Goal: Communication & Community: Answer question/provide support

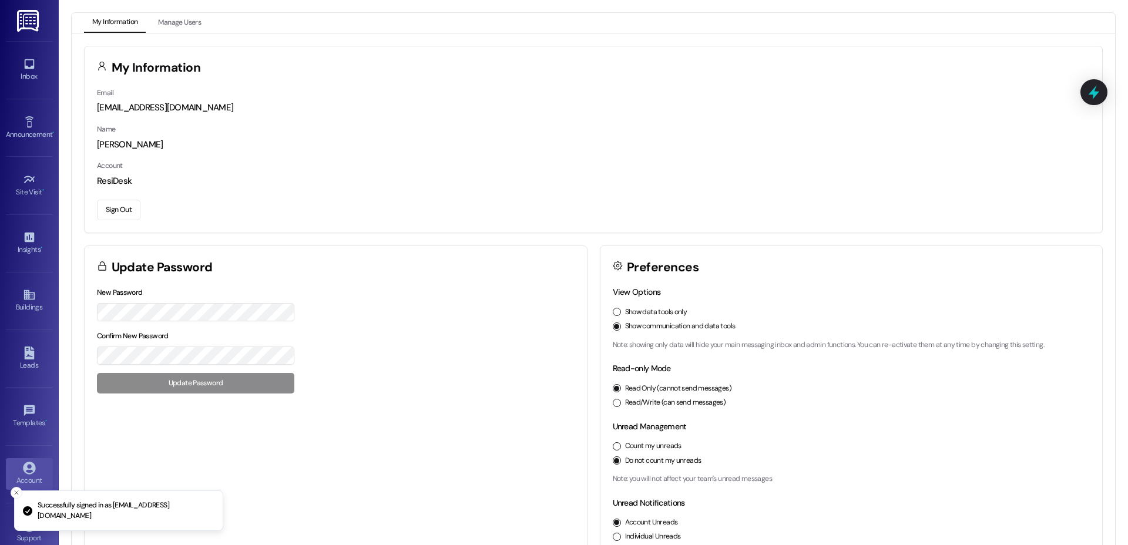
click at [28, 50] on div "Inbox Go to Inbox" at bounding box center [29, 70] width 47 height 58
click at [24, 59] on icon at bounding box center [29, 64] width 10 height 10
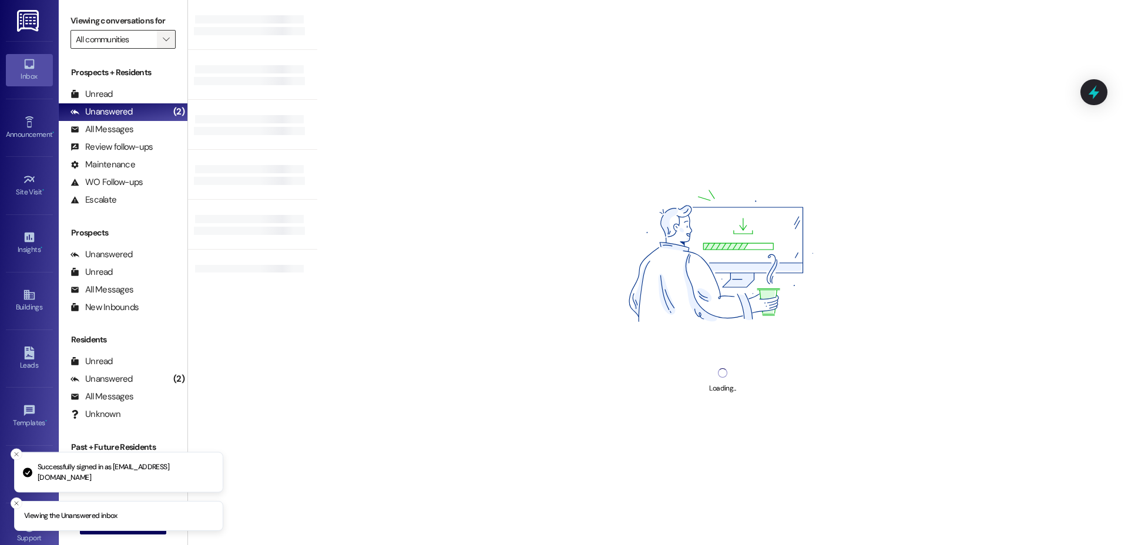
click at [160, 38] on span "" at bounding box center [165, 39] width 11 height 19
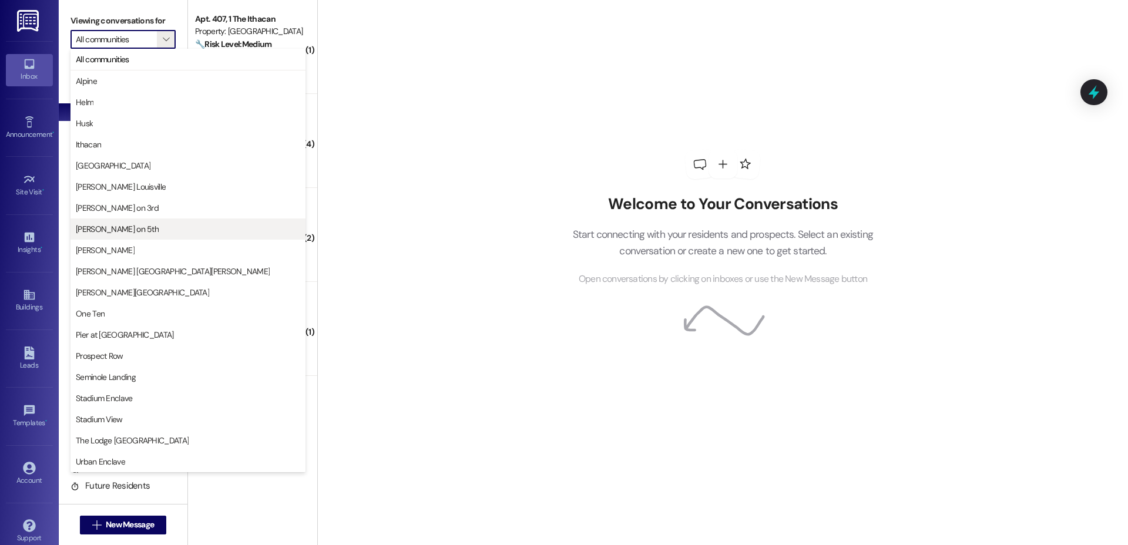
click at [120, 231] on span "[PERSON_NAME] on 5th" at bounding box center [117, 229] width 83 height 12
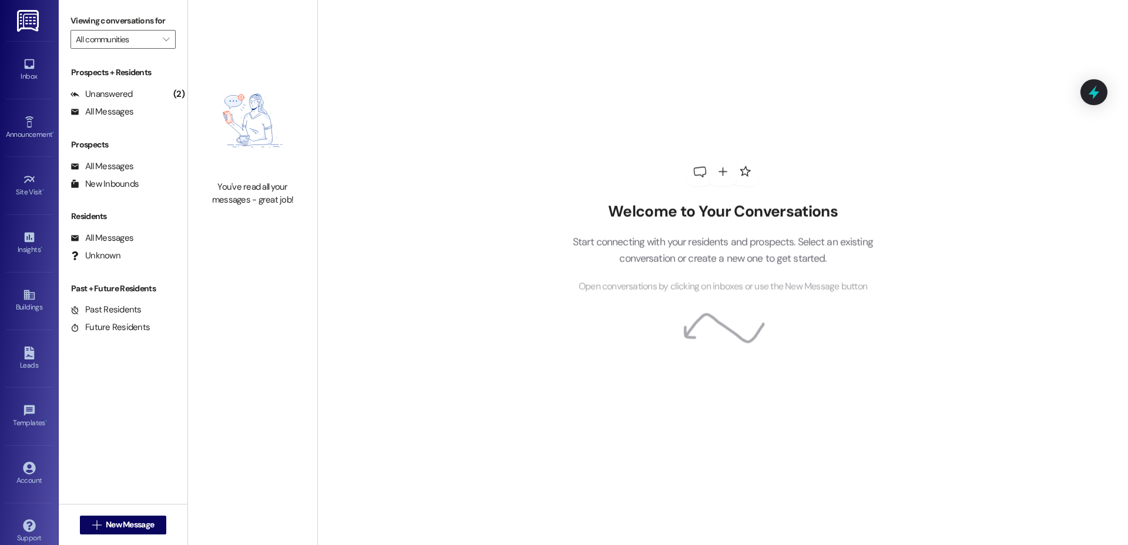
type input "[PERSON_NAME] on 5th"
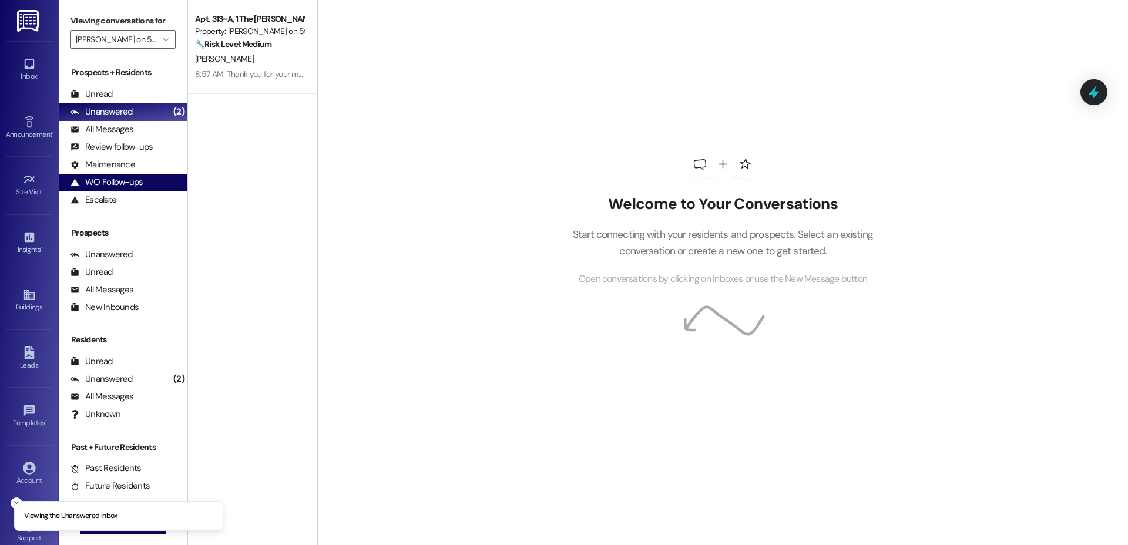
click at [105, 174] on div "WO Follow-ups (undefined)" at bounding box center [123, 183] width 129 height 18
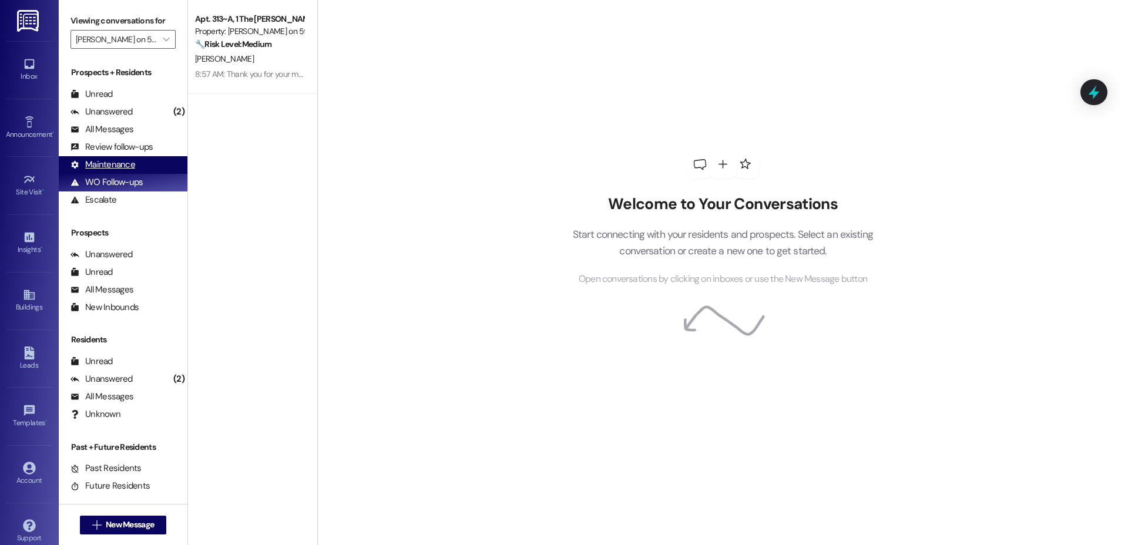
click at [107, 164] on div "Maintenance" at bounding box center [102, 165] width 65 height 12
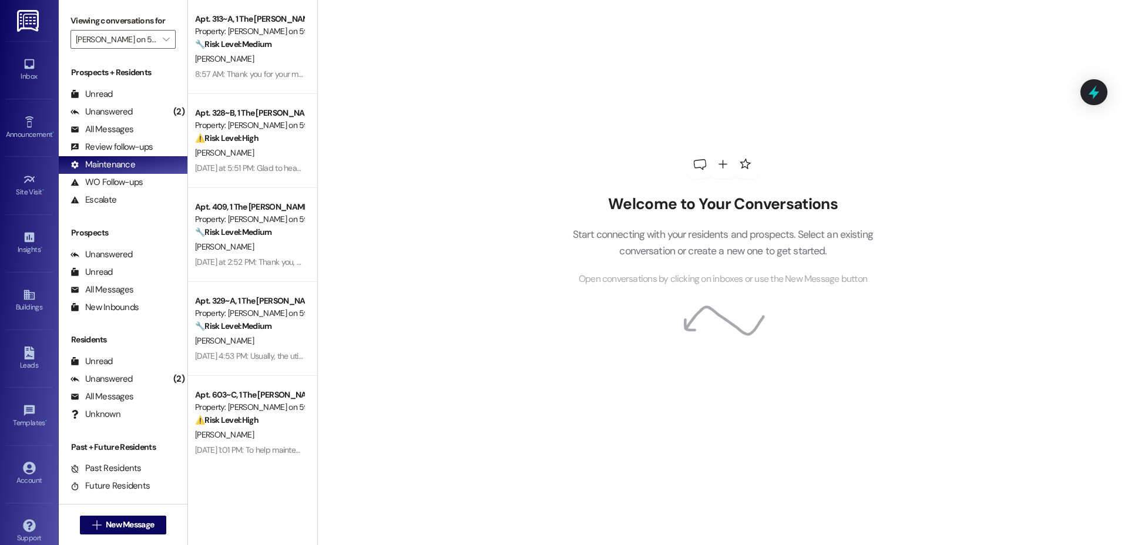
click at [243, 50] on div "🔧 Risk Level: Medium The resident is reporting non-urgent maintenance issues: a…" at bounding box center [249, 44] width 109 height 12
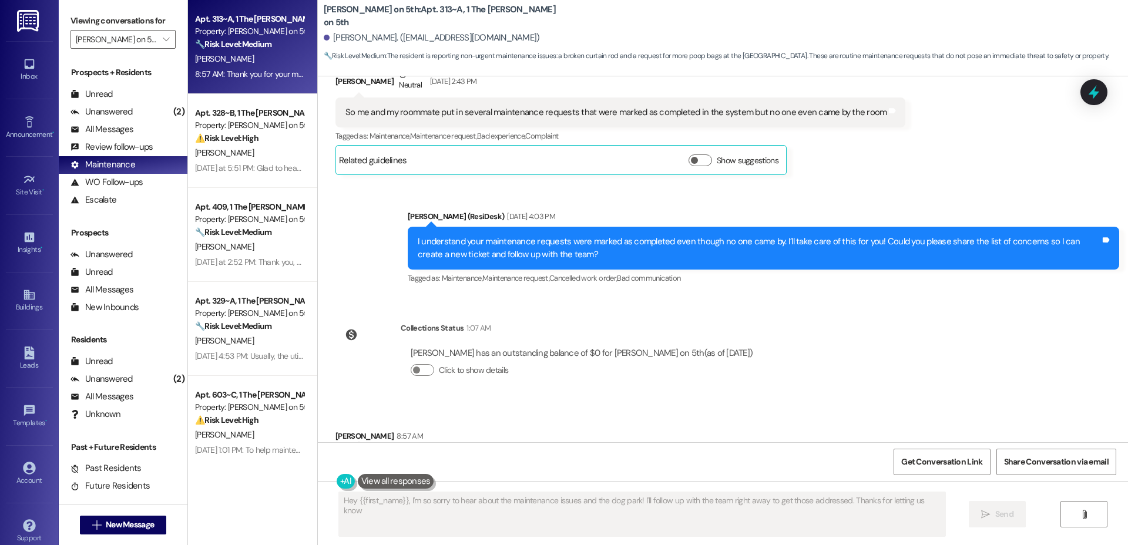
type textarea "Hey {{first_name}}, I'm so sorry to hear about the maintenance issues and the d…"
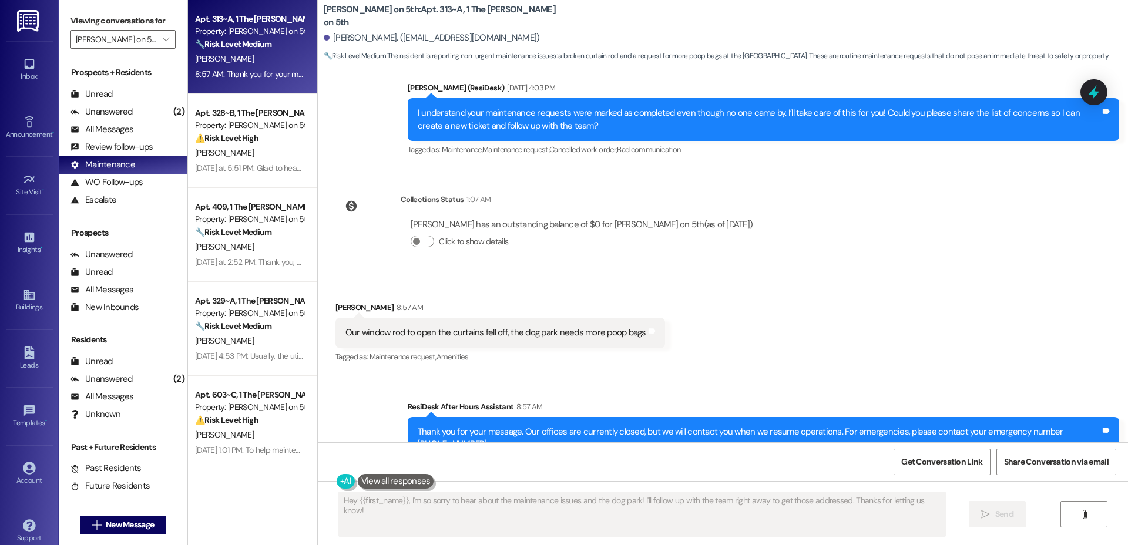
scroll to position [832, 0]
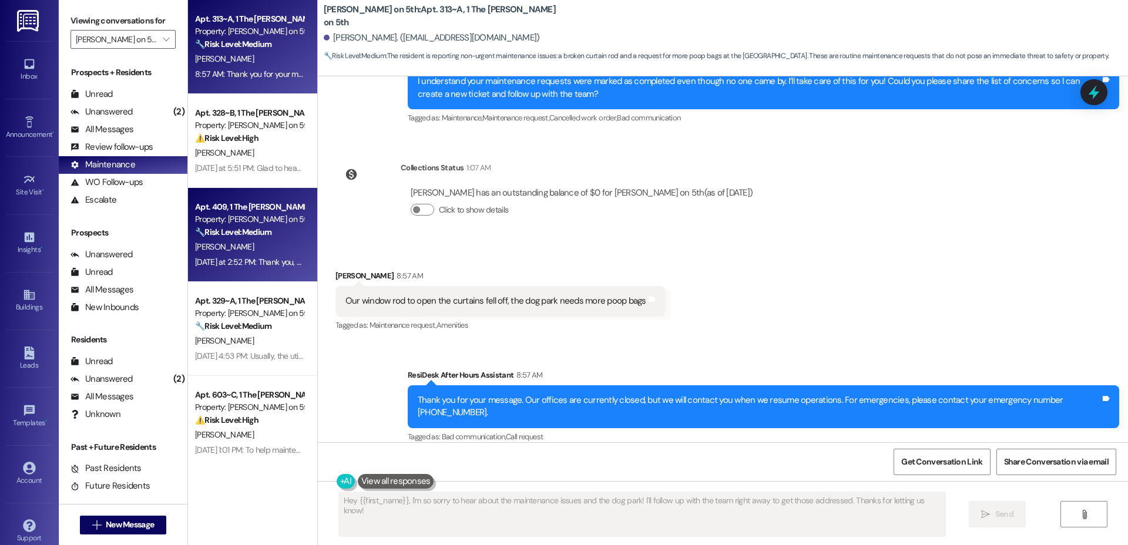
click at [221, 243] on div "[PERSON_NAME]" at bounding box center [249, 247] width 111 height 15
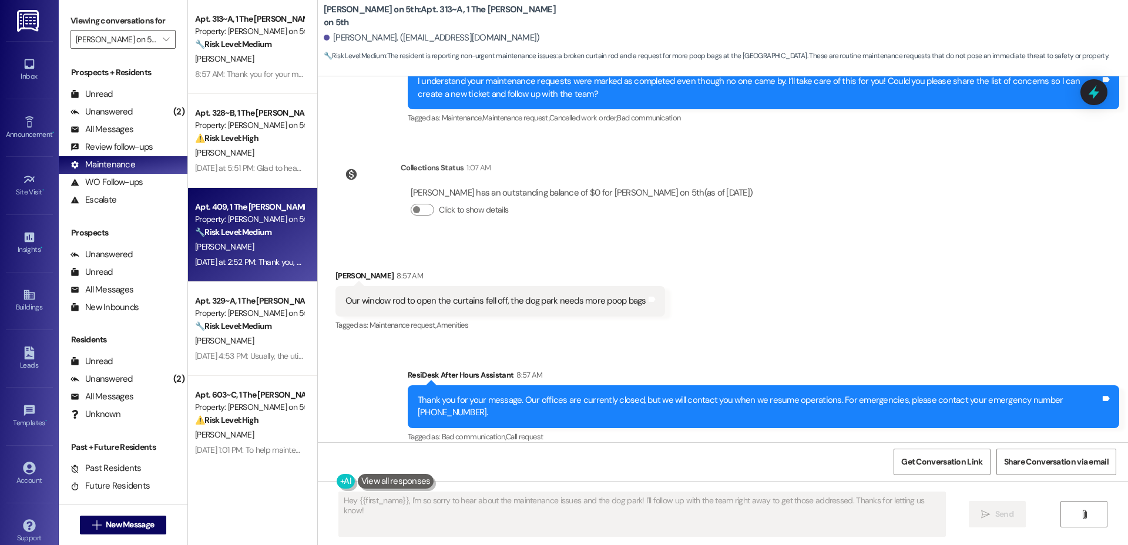
type textarea "Fetching suggested responses. Please feel free to read through the conversation…"
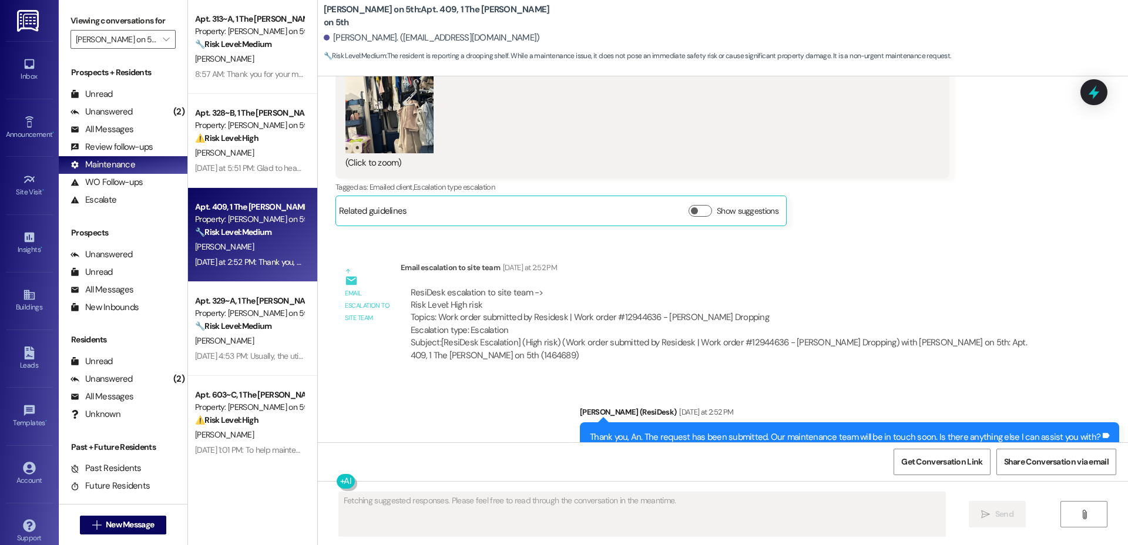
scroll to position [1368, 0]
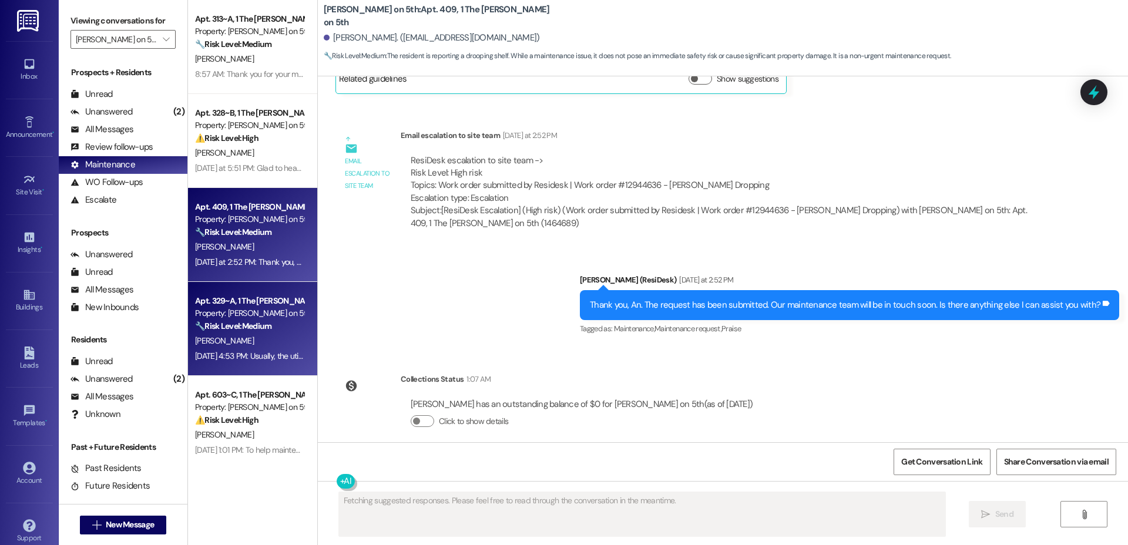
click at [235, 346] on div "[PERSON_NAME]" at bounding box center [249, 341] width 111 height 15
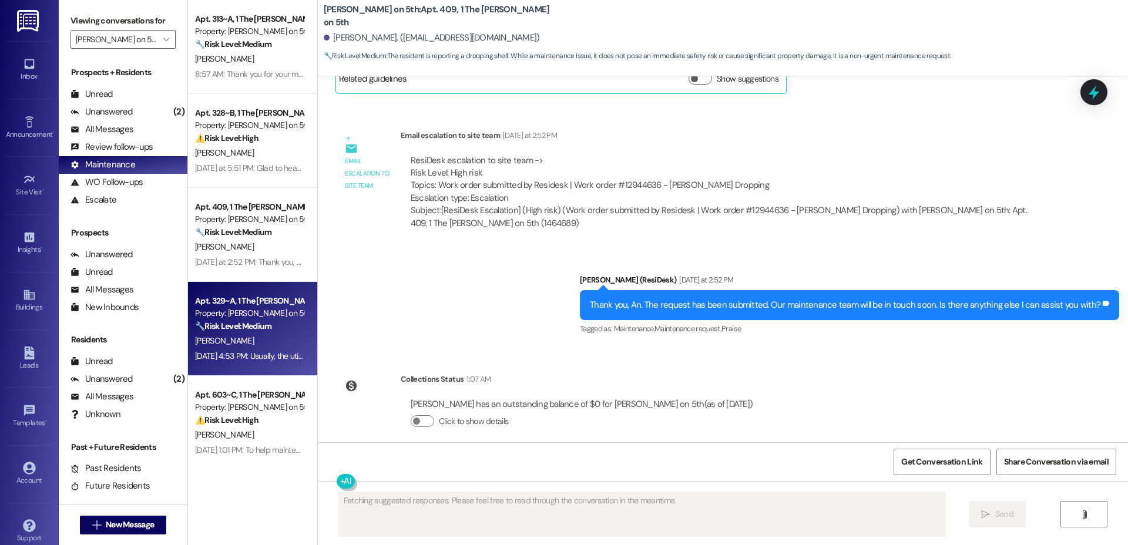
scroll to position [662, 0]
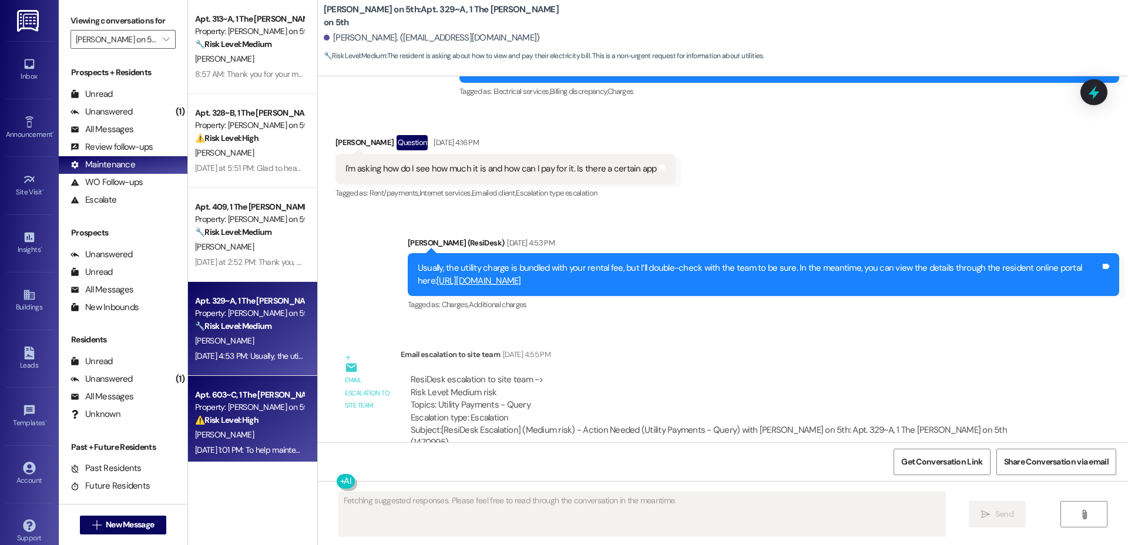
click at [257, 419] on div "⚠️ Risk Level: High The resident reports a broken AC unit and a beeping fire al…" at bounding box center [249, 420] width 109 height 12
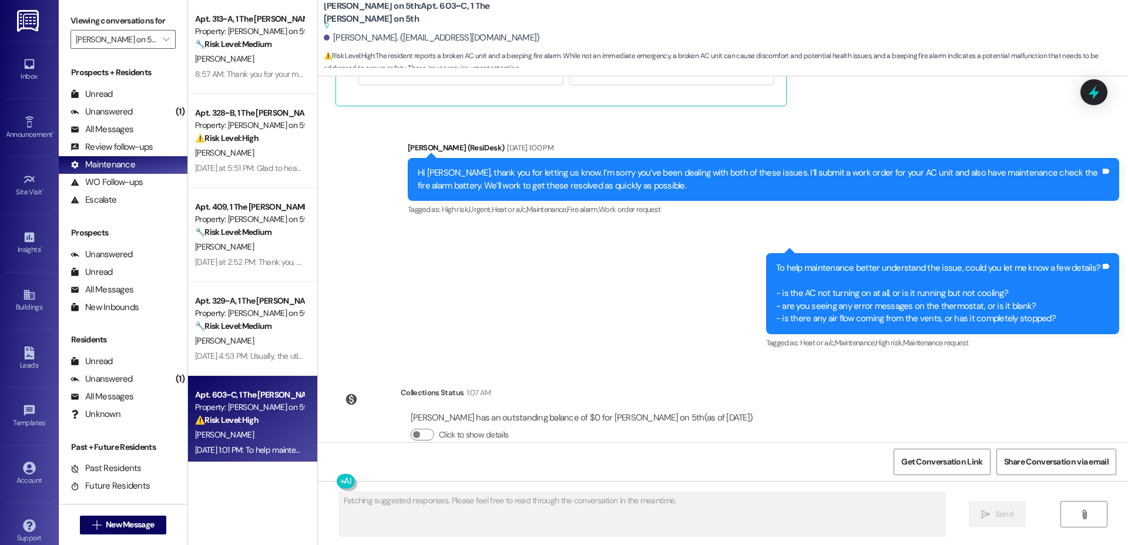
scroll to position [457, 0]
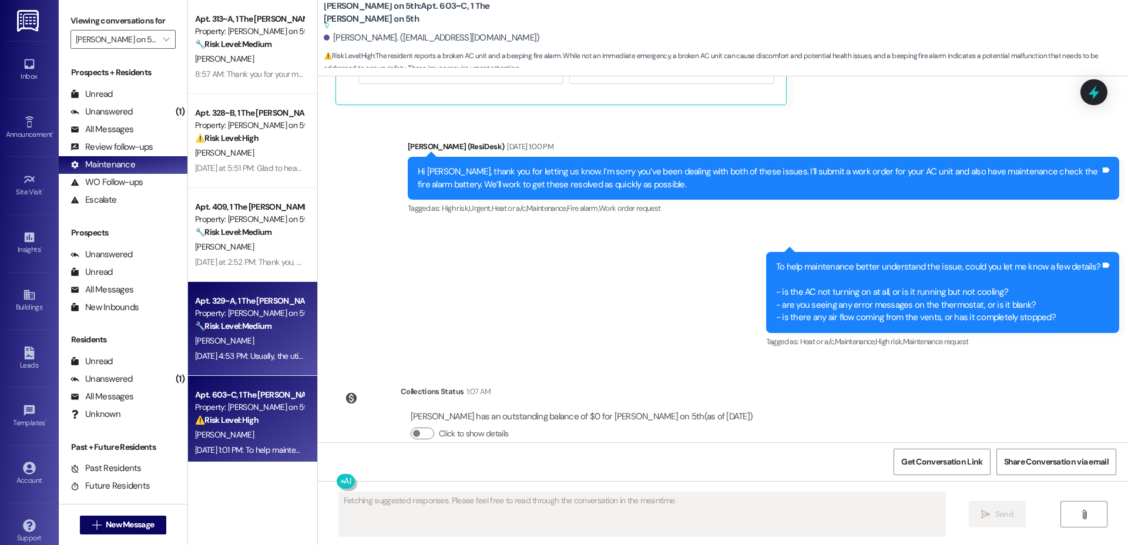
click at [228, 315] on div "Property: [PERSON_NAME] on 5th" at bounding box center [249, 313] width 109 height 12
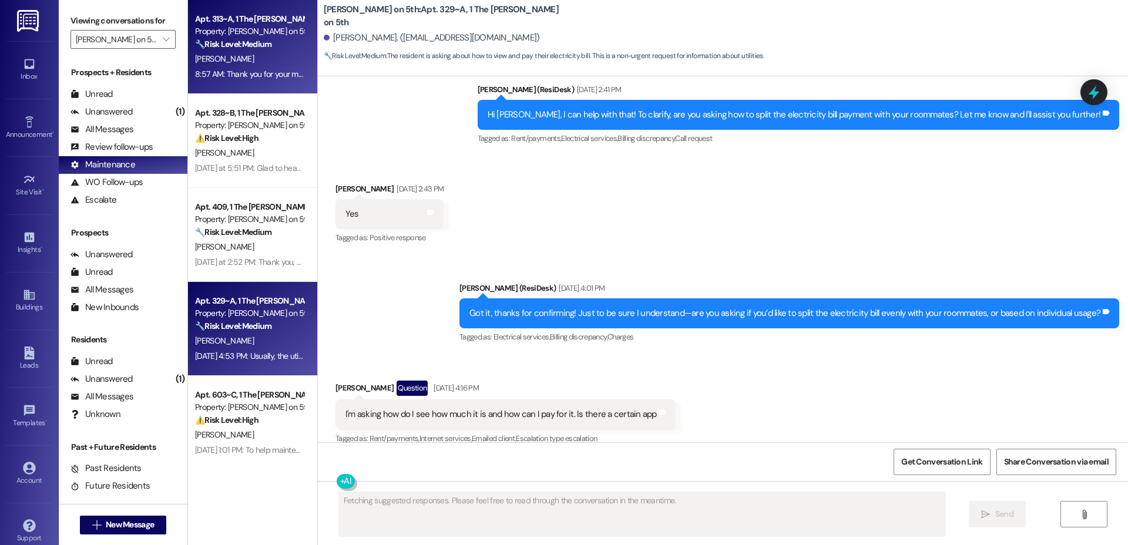
click at [233, 65] on div "[PERSON_NAME]" at bounding box center [249, 59] width 111 height 15
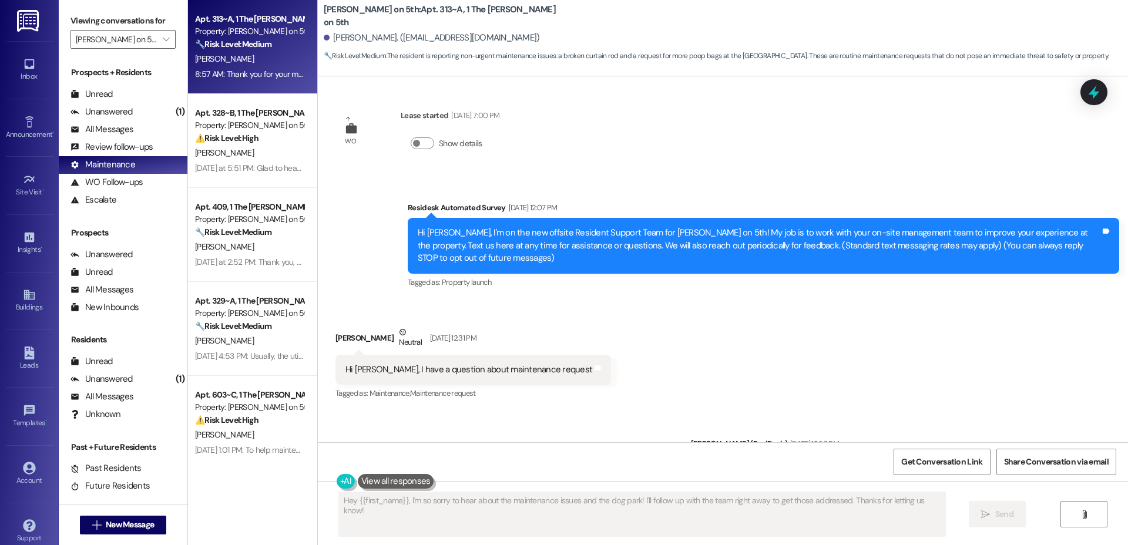
scroll to position [0, 0]
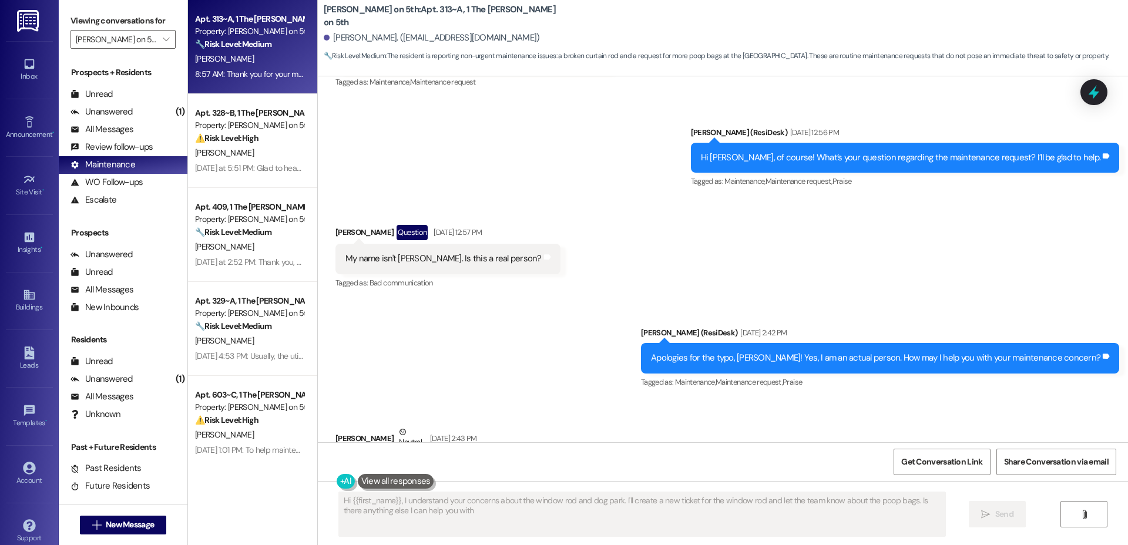
type textarea "Hi {{first_name}}, I understand your concerns about the window rod and dog park…"
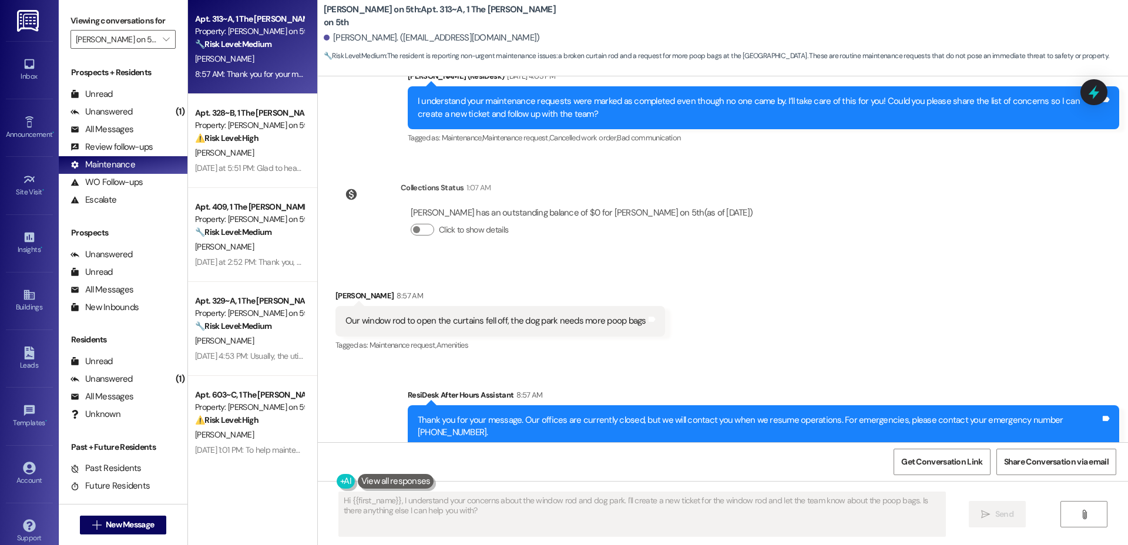
scroll to position [832, 0]
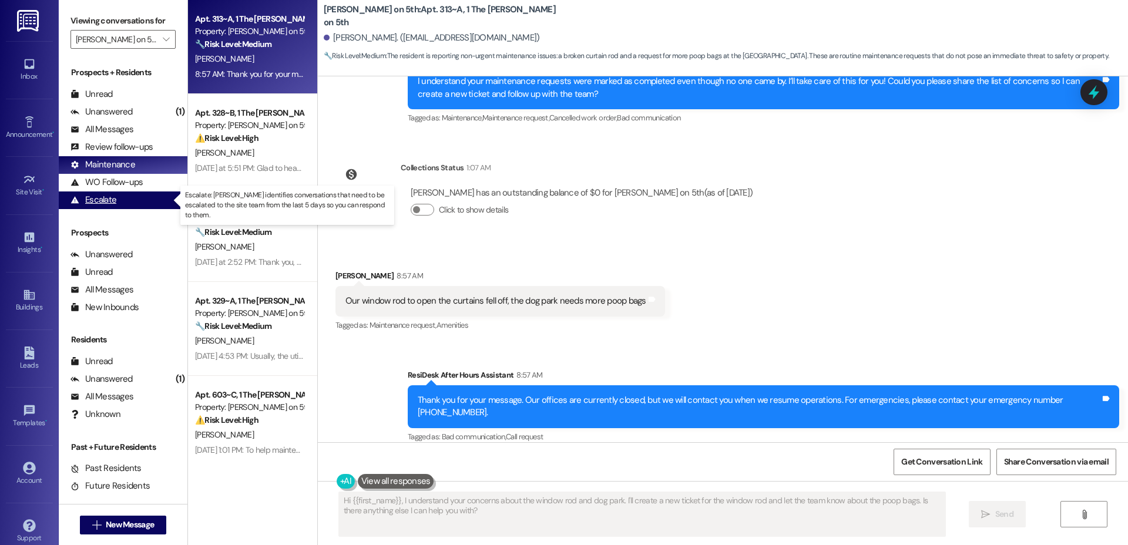
click at [96, 198] on div "Escalate" at bounding box center [93, 200] width 46 height 12
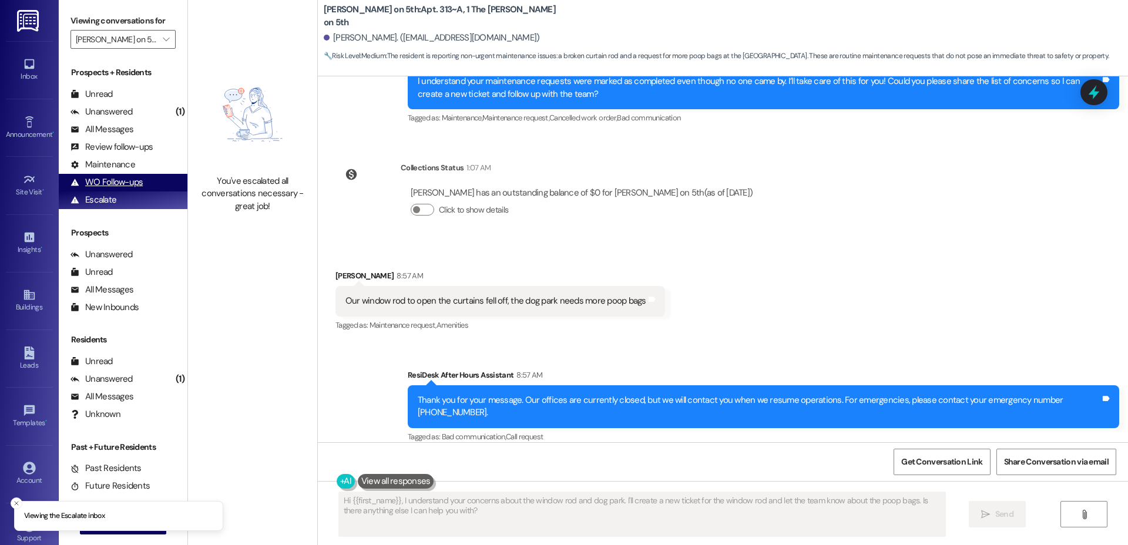
click at [121, 186] on div "WO Follow-ups" at bounding box center [106, 182] width 72 height 12
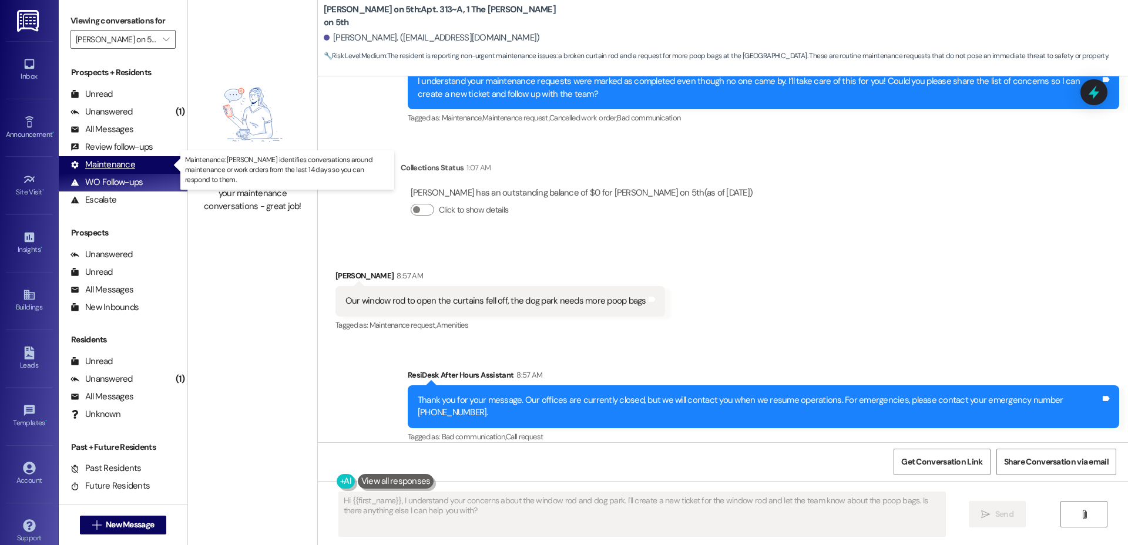
click at [112, 166] on div "Maintenance" at bounding box center [102, 165] width 65 height 12
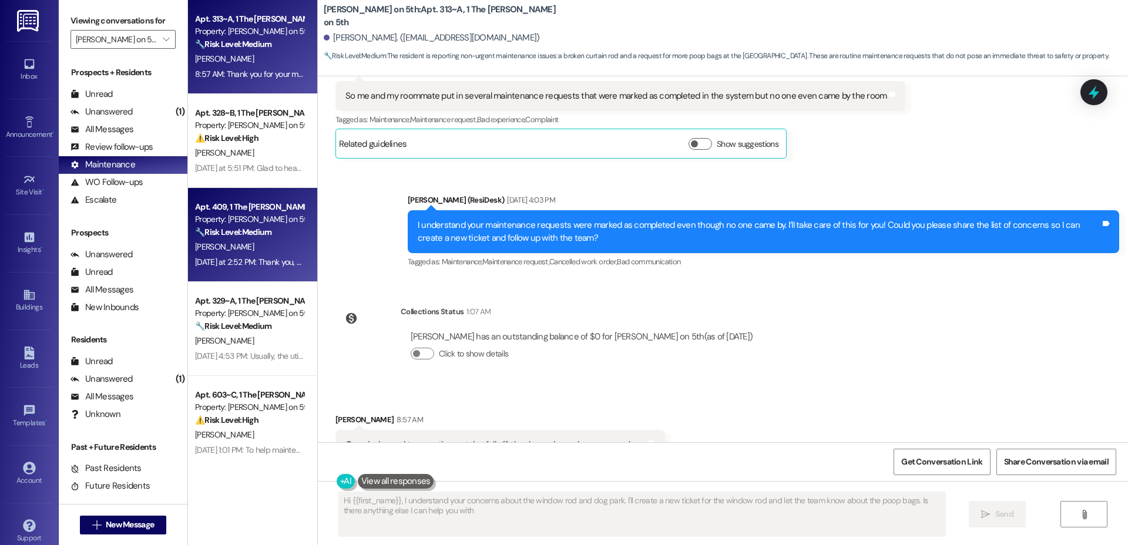
type textarea "Hi {{first_name}}, I understand your concerns about the window rod and dog park…"
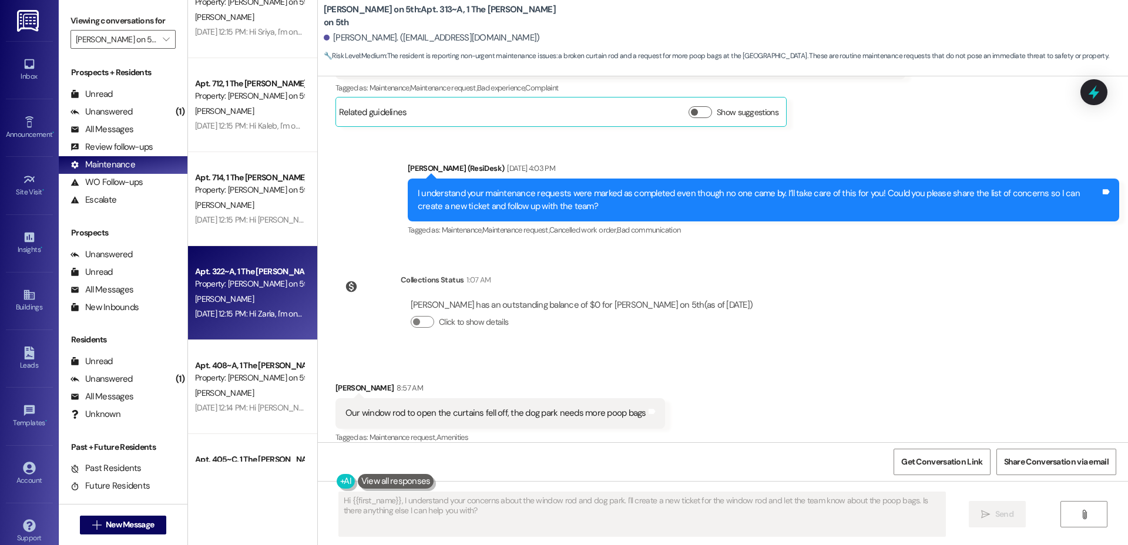
scroll to position [0, 0]
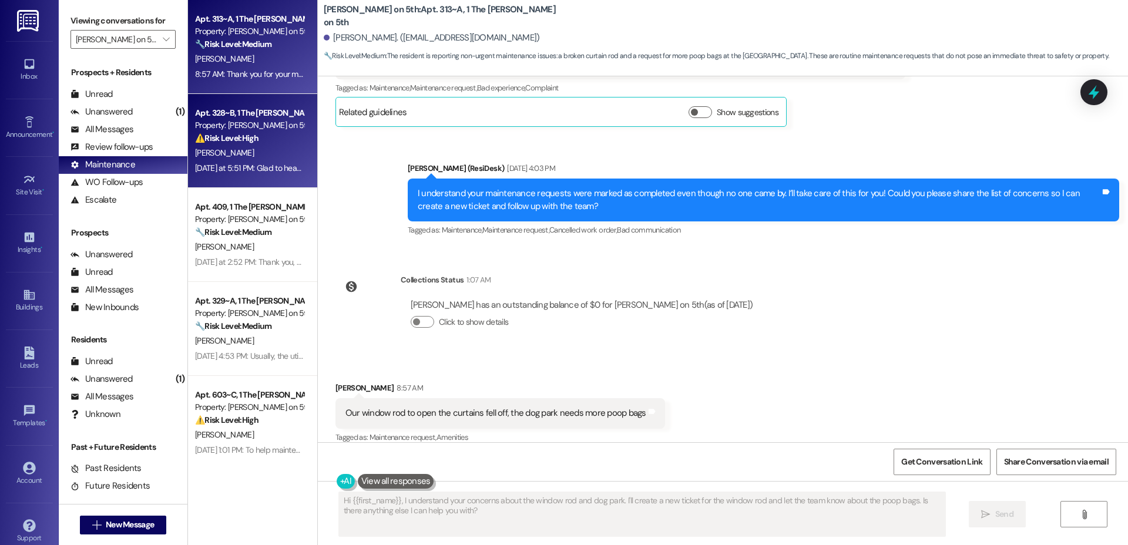
click at [269, 152] on div "[PERSON_NAME]" at bounding box center [249, 153] width 111 height 15
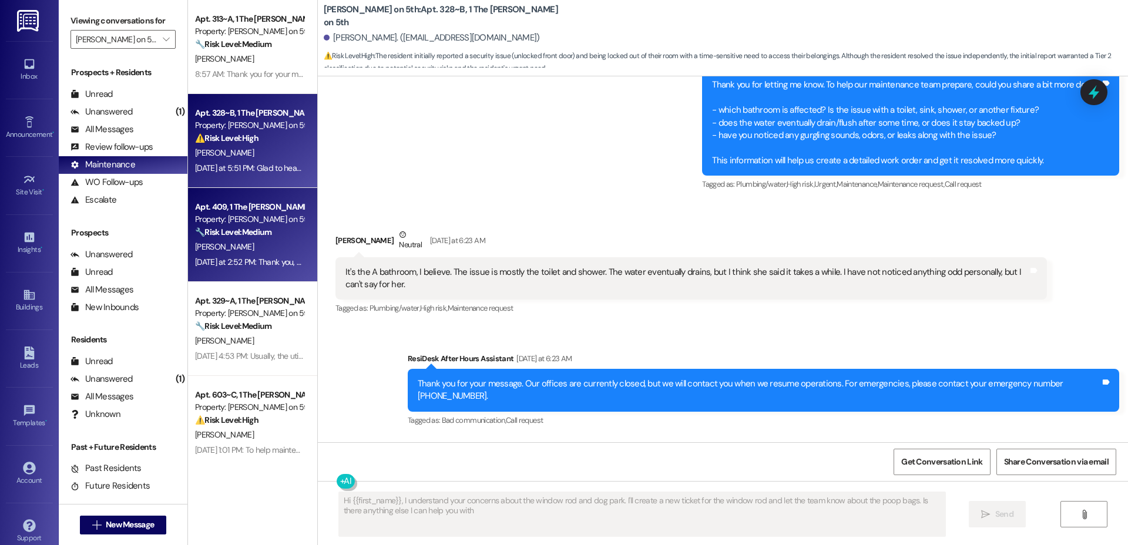
type textarea "Hi {{first_name}}, I understand your concerns about the window rod and dog park…"
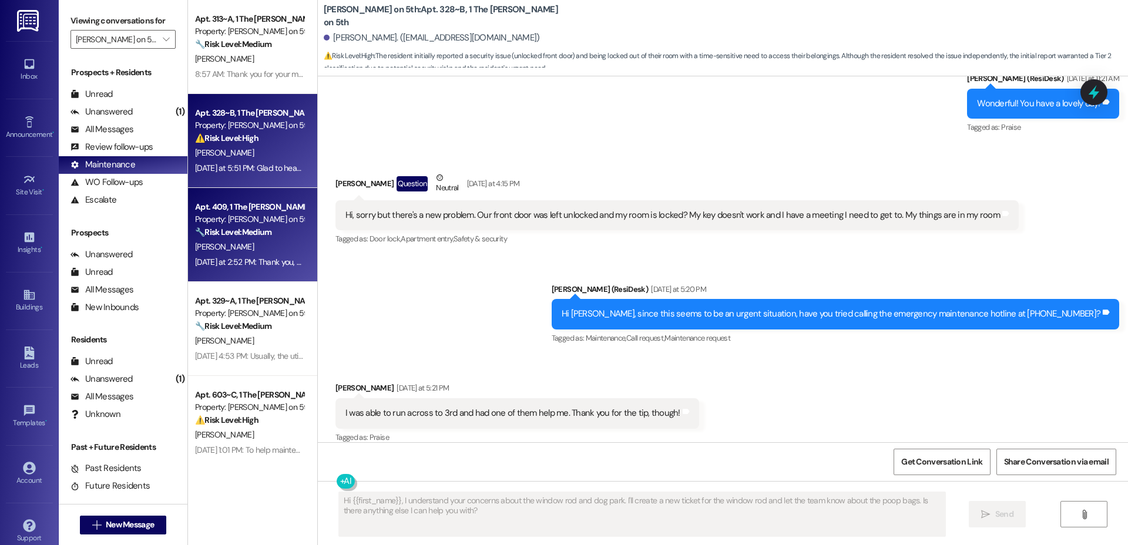
click at [245, 248] on div "[PERSON_NAME]" at bounding box center [249, 247] width 111 height 15
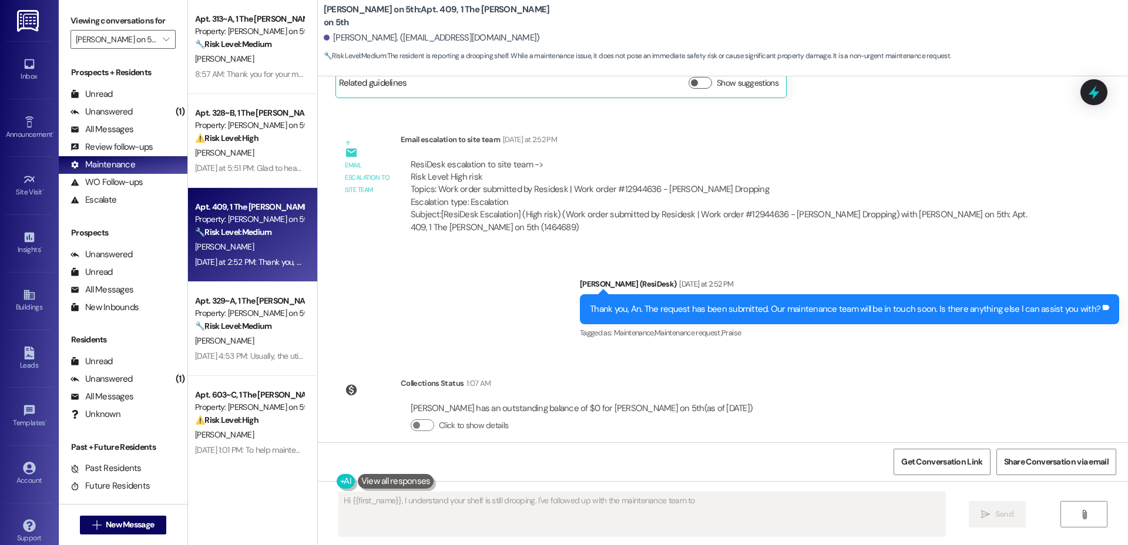
scroll to position [1368, 0]
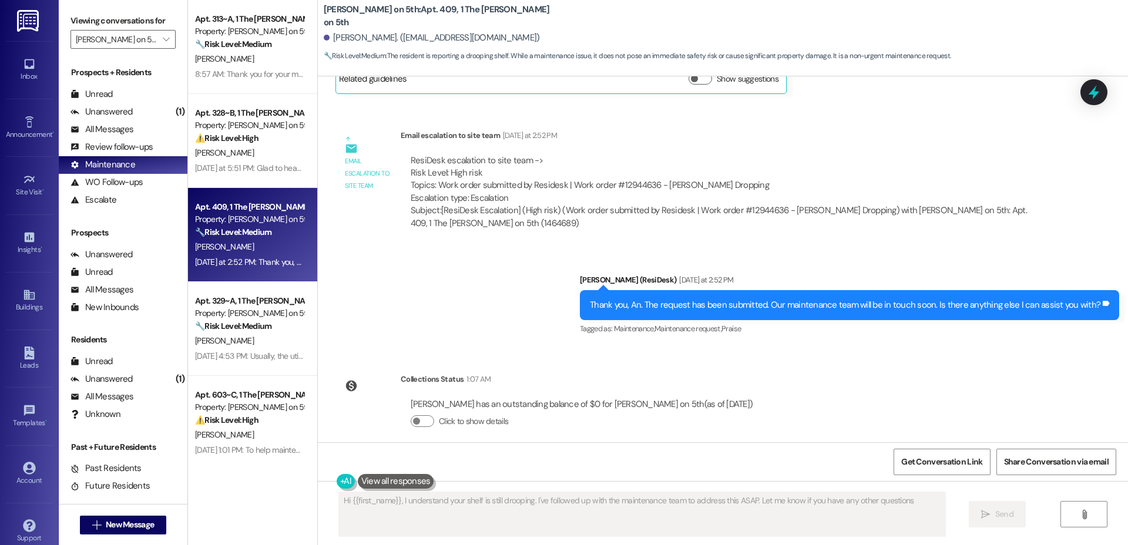
type textarea "Hi {{first_name}}, I understand your shelf is still drooping. I've followed up …"
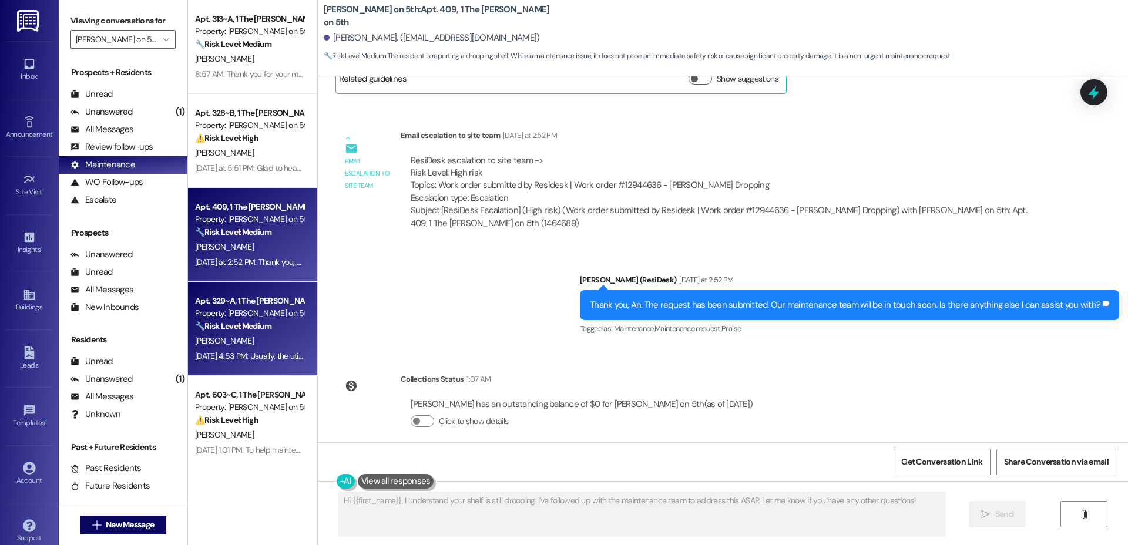
click at [256, 308] on div "Property: [PERSON_NAME] on 5th" at bounding box center [249, 313] width 109 height 12
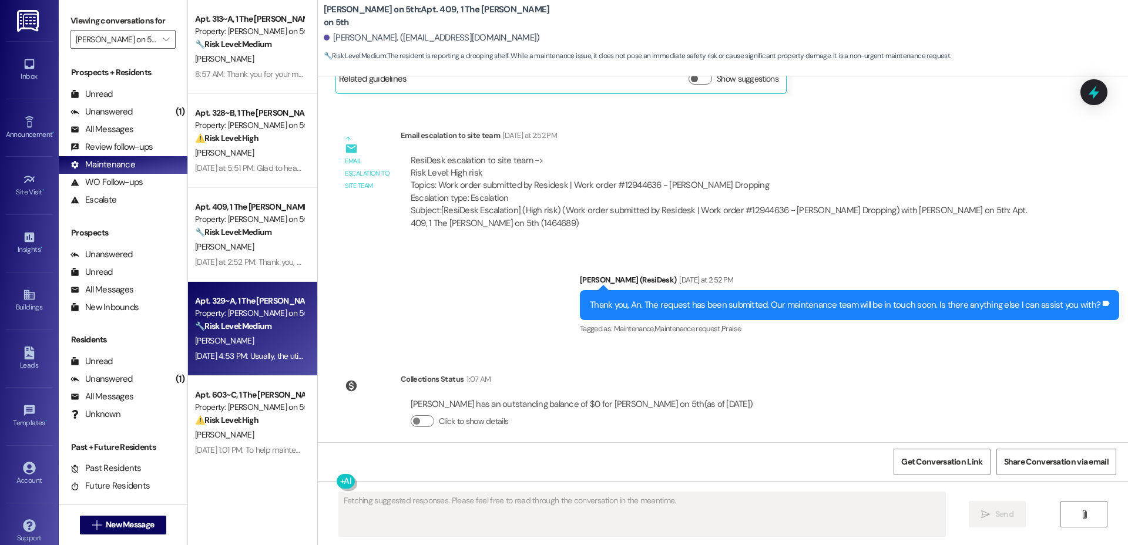
scroll to position [662, 0]
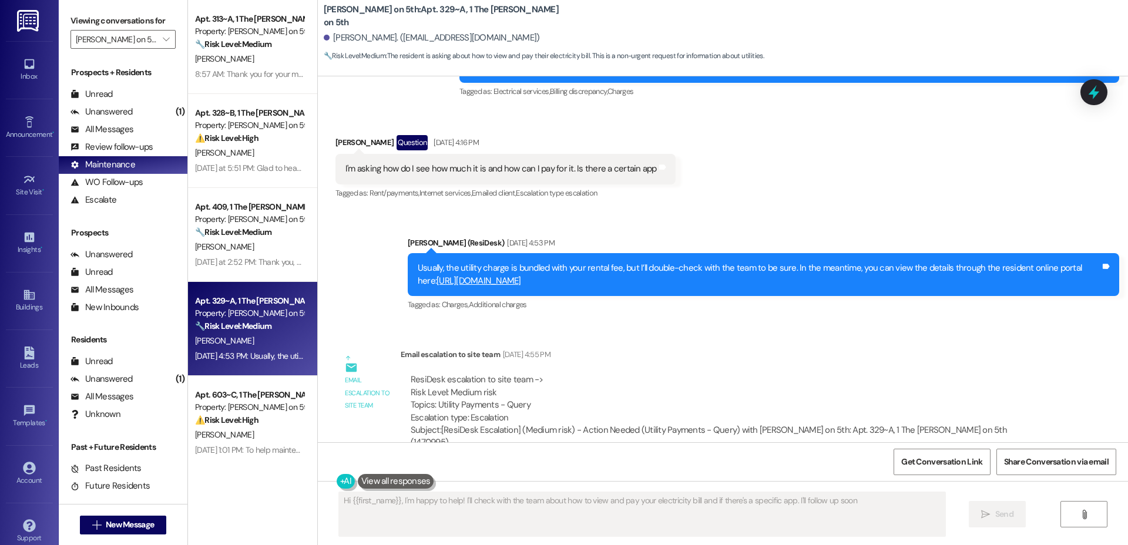
type textarea "Hi {{first_name}}, I'm happy to help! I'll check with the team about how to vie…"
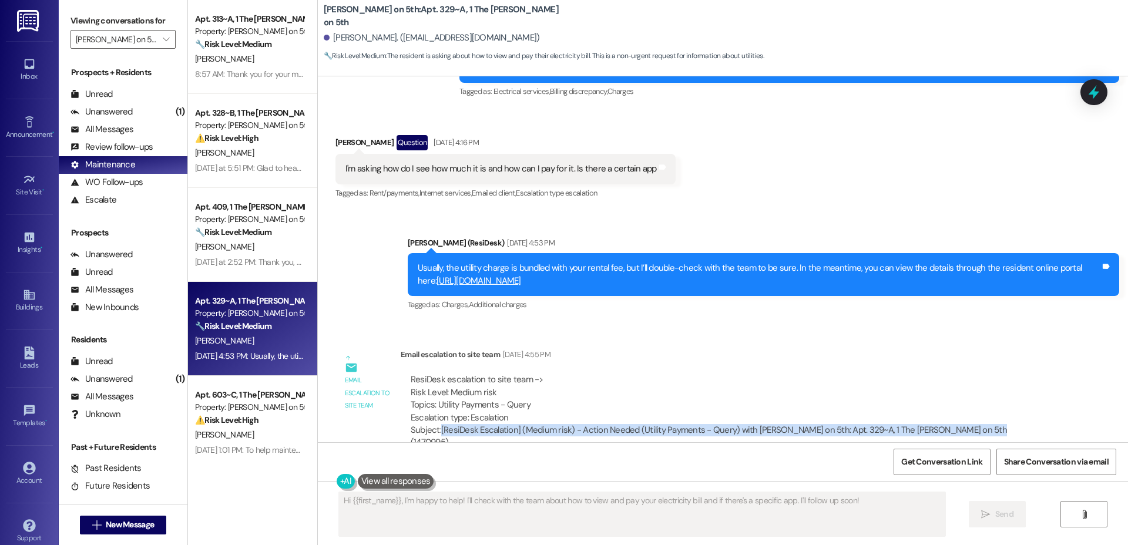
drag, startPoint x: 432, startPoint y: 417, endPoint x: 968, endPoint y: 413, distance: 536.2
click at [968, 413] on div "ResiDesk escalation to site team -> Risk Level: Medium risk Topics: Utility Pay…" at bounding box center [724, 411] width 646 height 93
copy div "[ResiDesk Escalation] (Medium risk) - Action Needed (Utility Payments - Query) …"
click at [163, 38] on icon "" at bounding box center [166, 39] width 6 height 9
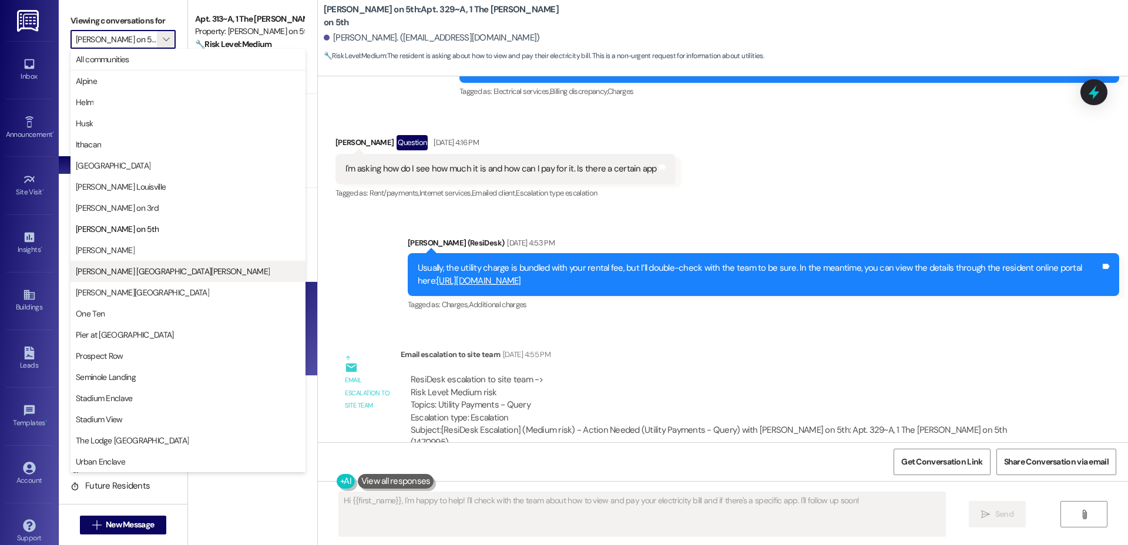
click at [141, 265] on span "[PERSON_NAME] [GEOGRAPHIC_DATA][PERSON_NAME]" at bounding box center [188, 271] width 224 height 12
type input "[PERSON_NAME] [GEOGRAPHIC_DATA][PERSON_NAME]"
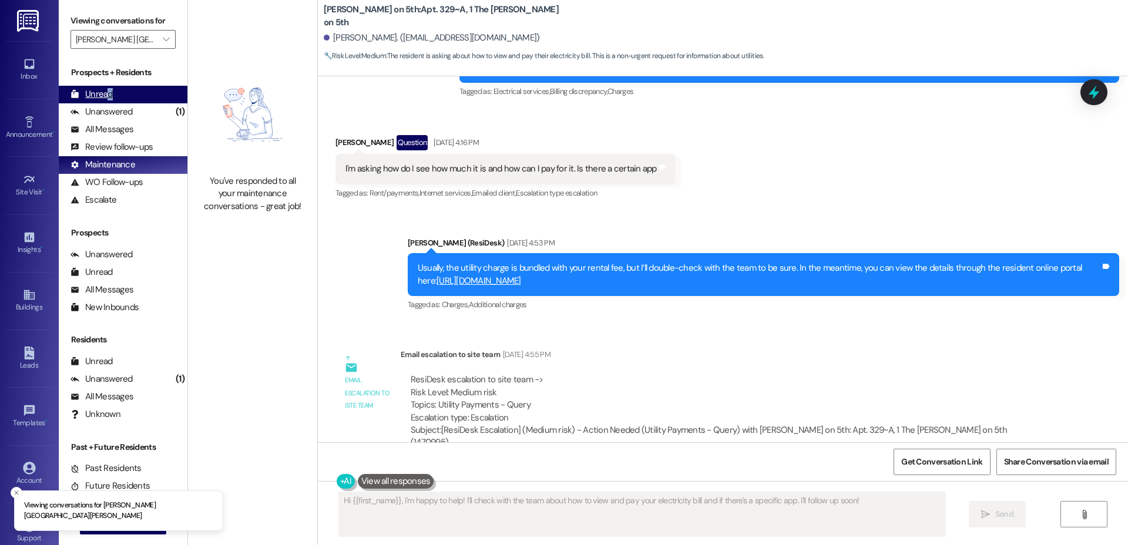
click at [109, 93] on div "Unread" at bounding box center [91, 94] width 42 height 12
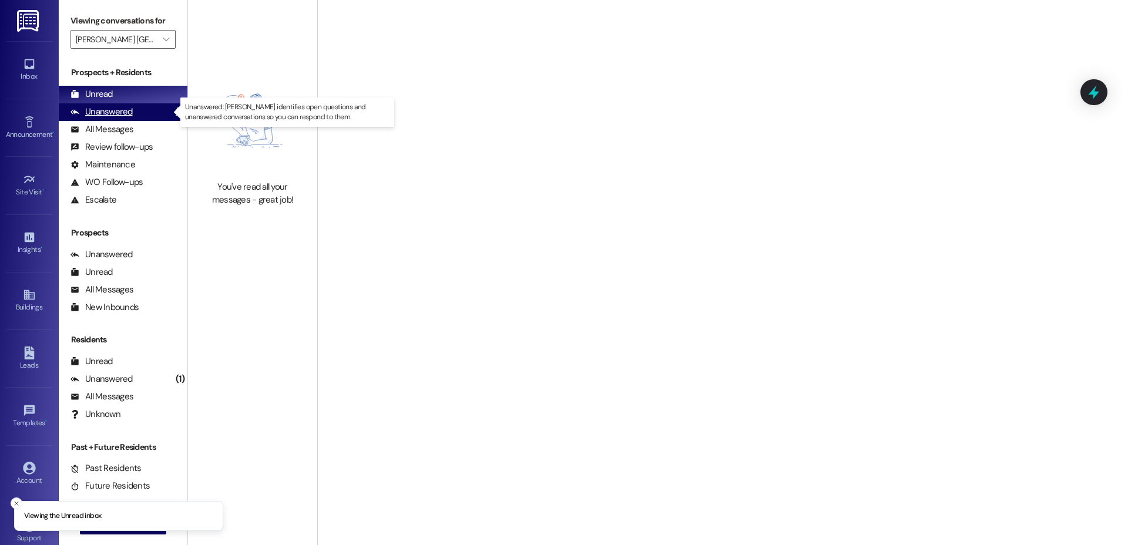
click at [103, 111] on div "Unanswered" at bounding box center [101, 112] width 62 height 12
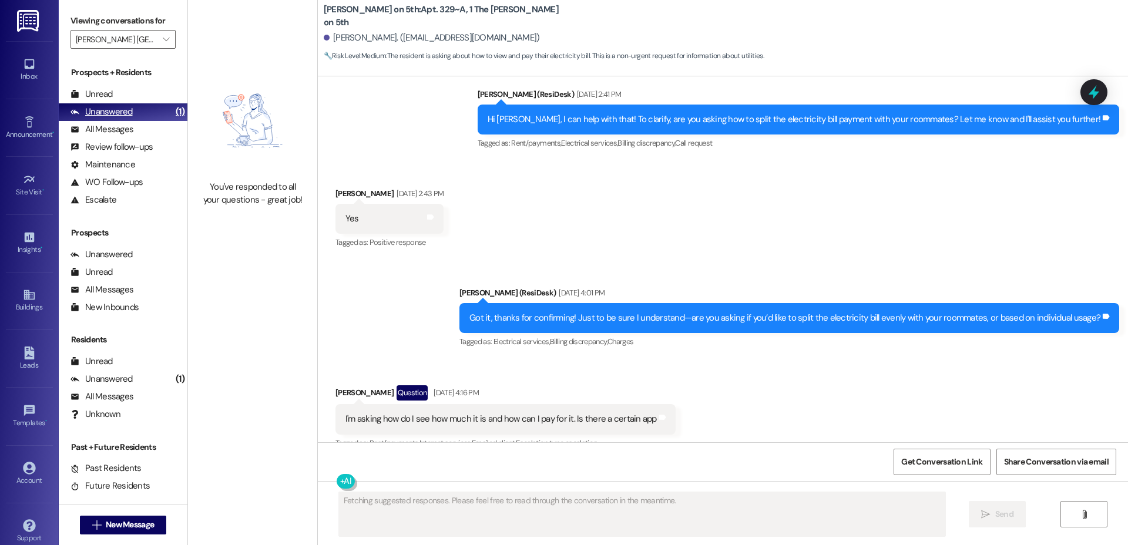
scroll to position [418, 0]
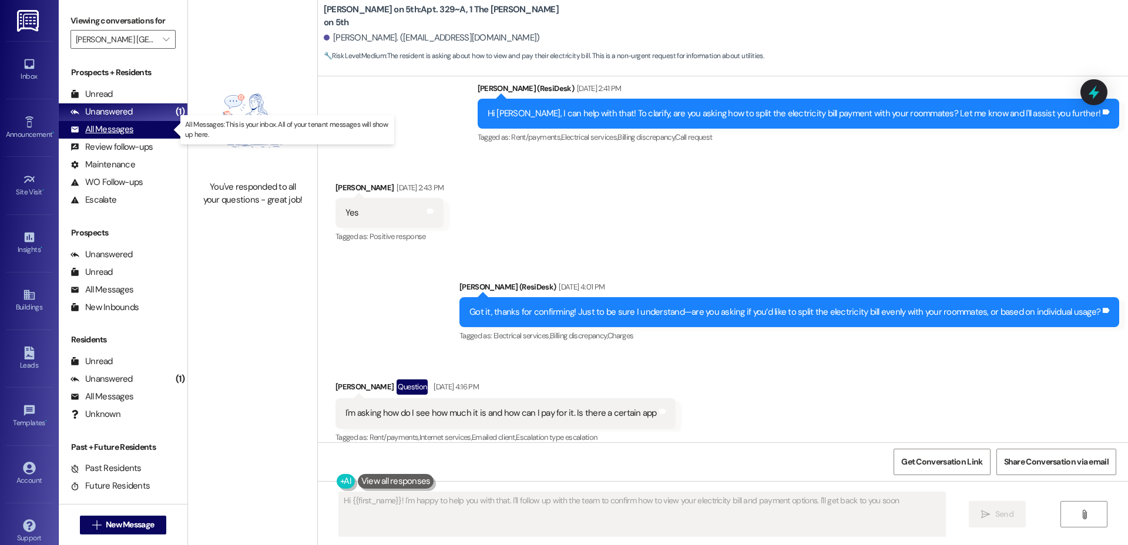
type textarea "Hi {{first_name}}! I'm happy to help you with that. I'll follow up with the tea…"
click at [98, 132] on div "All Messages" at bounding box center [101, 129] width 63 height 12
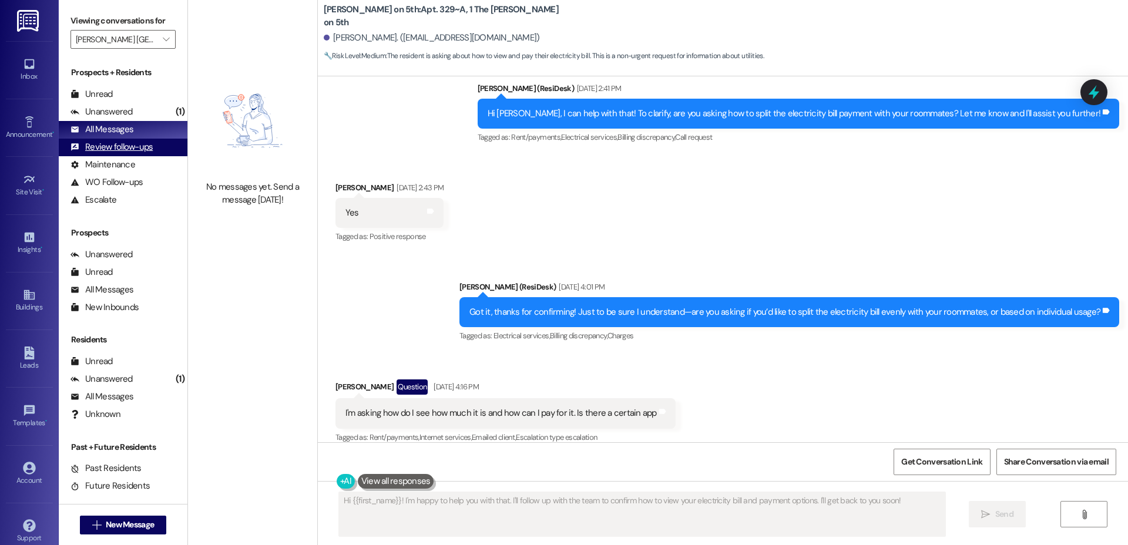
click at [117, 145] on div "Review follow-ups" at bounding box center [111, 147] width 82 height 12
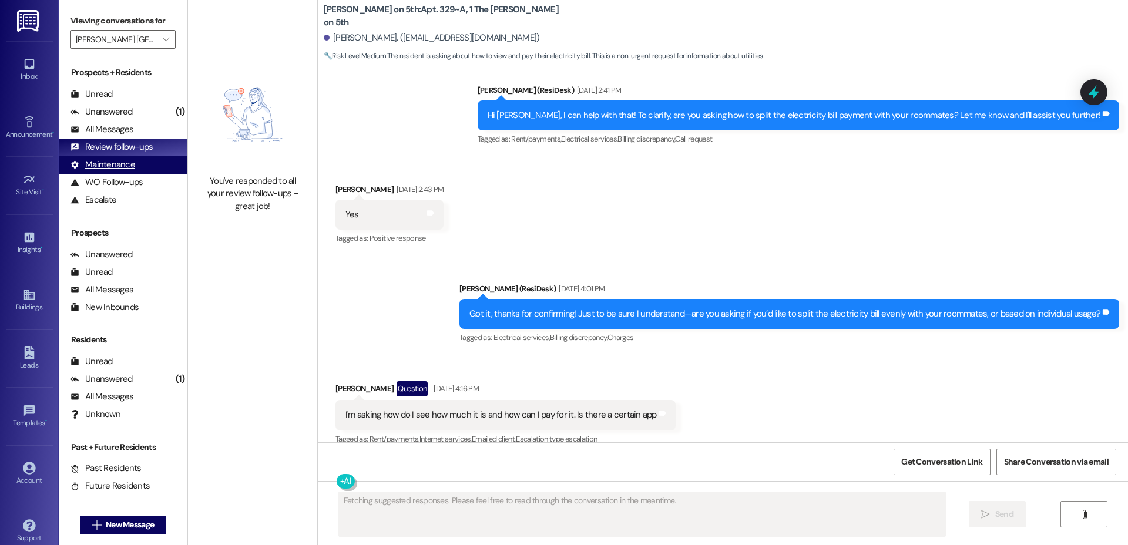
click at [107, 160] on div "Maintenance" at bounding box center [102, 165] width 65 height 12
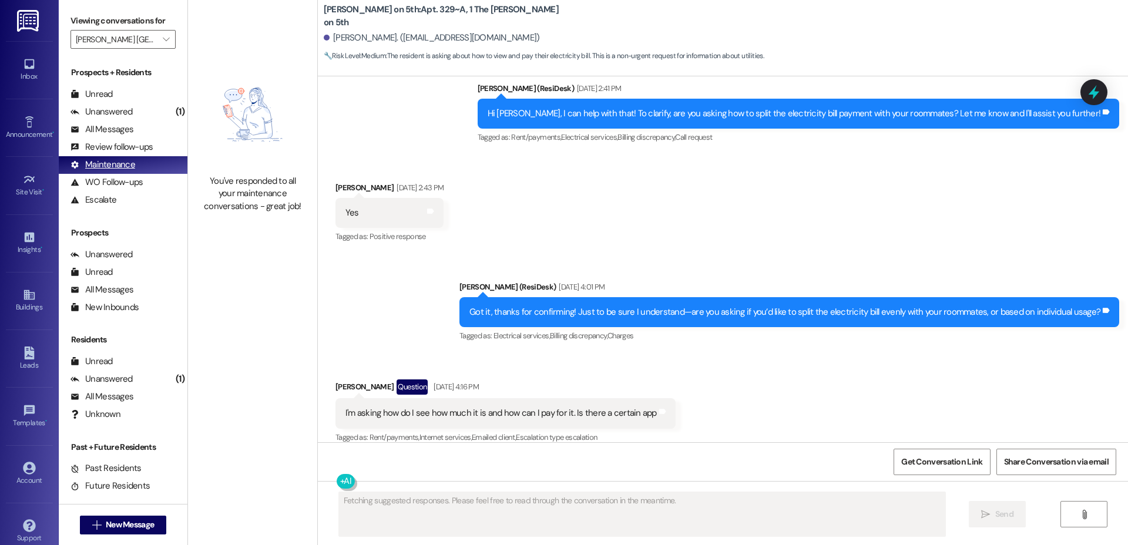
click at [114, 163] on div "Maintenance" at bounding box center [102, 165] width 65 height 12
click at [117, 163] on div "Maintenance" at bounding box center [102, 165] width 65 height 12
type textarea "Hi {{first_name}}! To clarify, are you asking about how to view the amount due …"
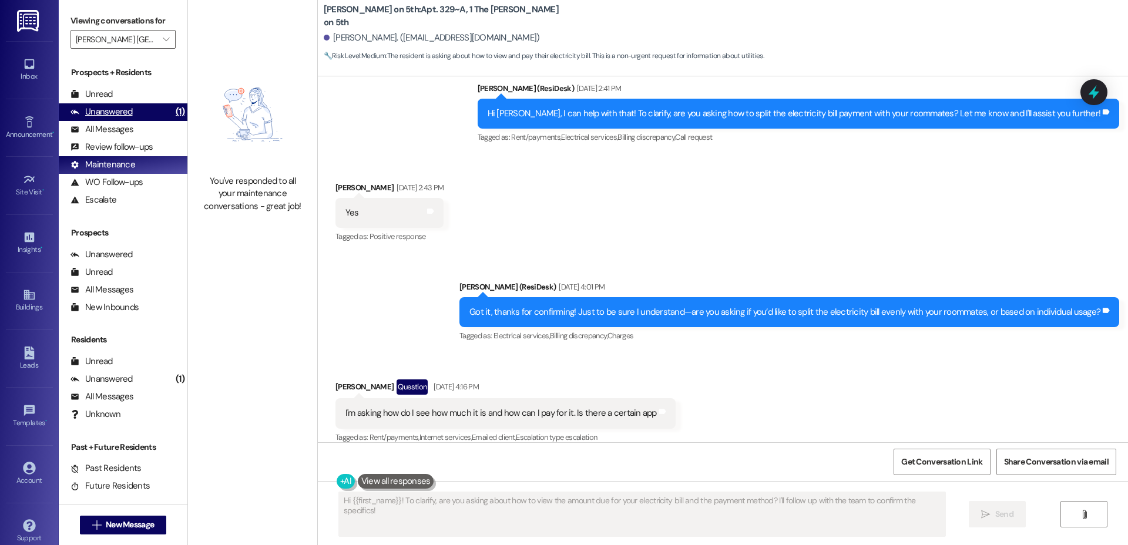
click at [122, 109] on div "Unanswered" at bounding box center [101, 112] width 62 height 12
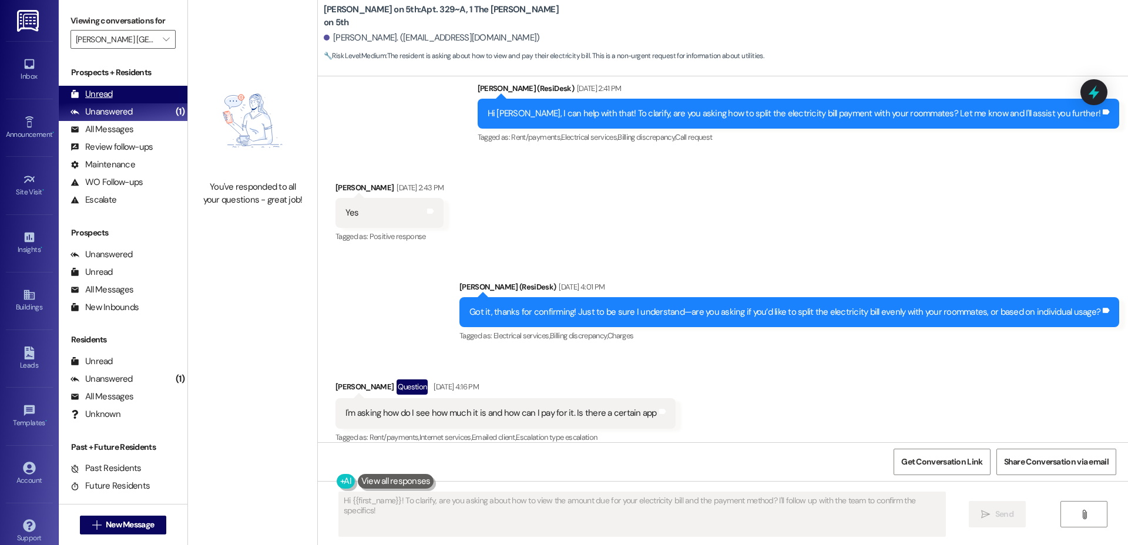
click at [105, 93] on div "Unread" at bounding box center [91, 94] width 42 height 12
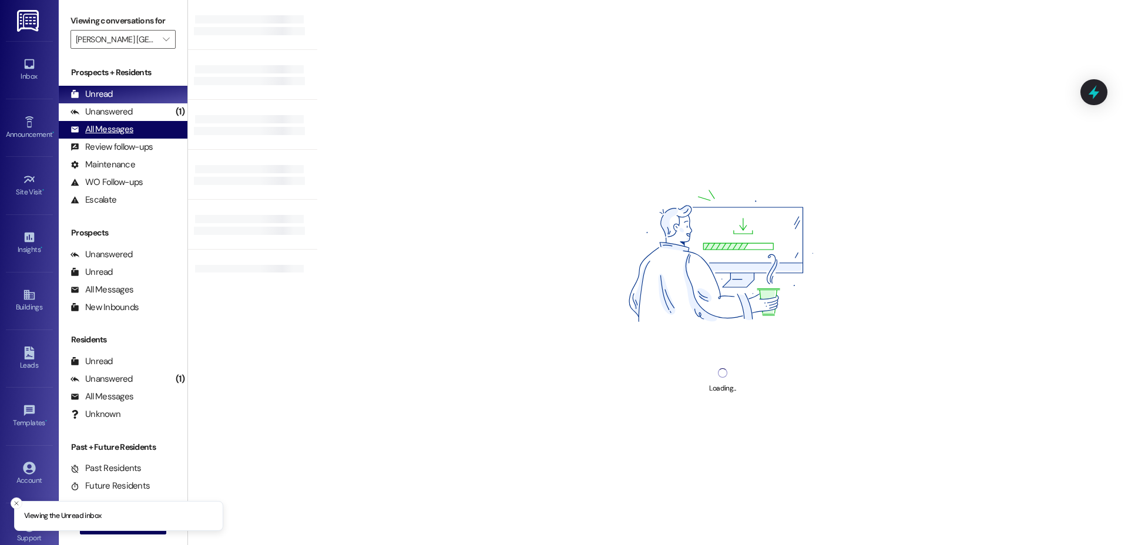
click at [125, 121] on div "All Messages (undefined)" at bounding box center [123, 130] width 129 height 18
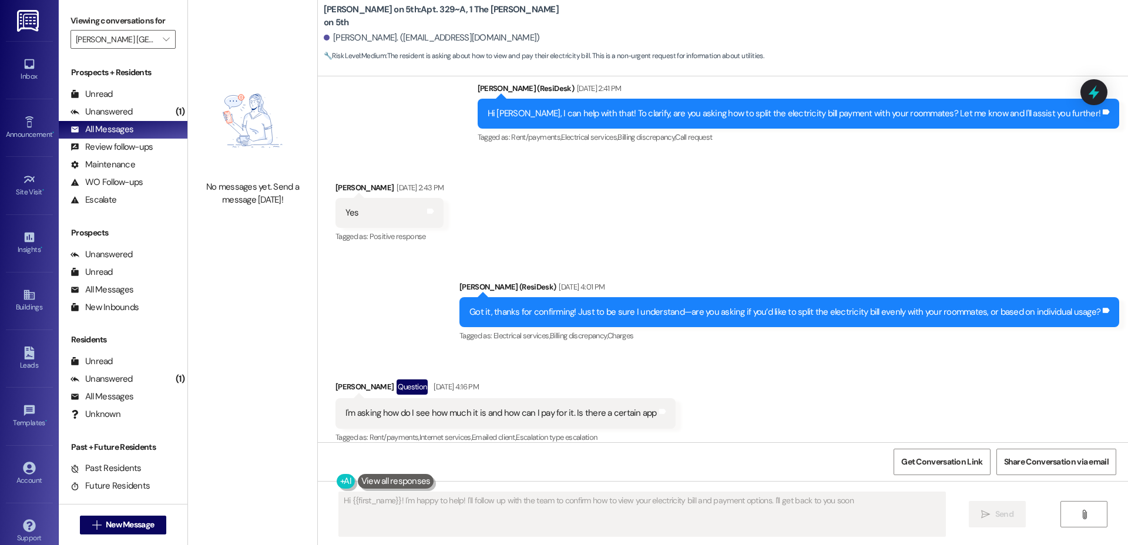
type textarea "Hi {{first_name}}! I'm happy to help! I'll follow up with the team to confirm h…"
click at [97, 91] on div "Unread" at bounding box center [91, 94] width 42 height 12
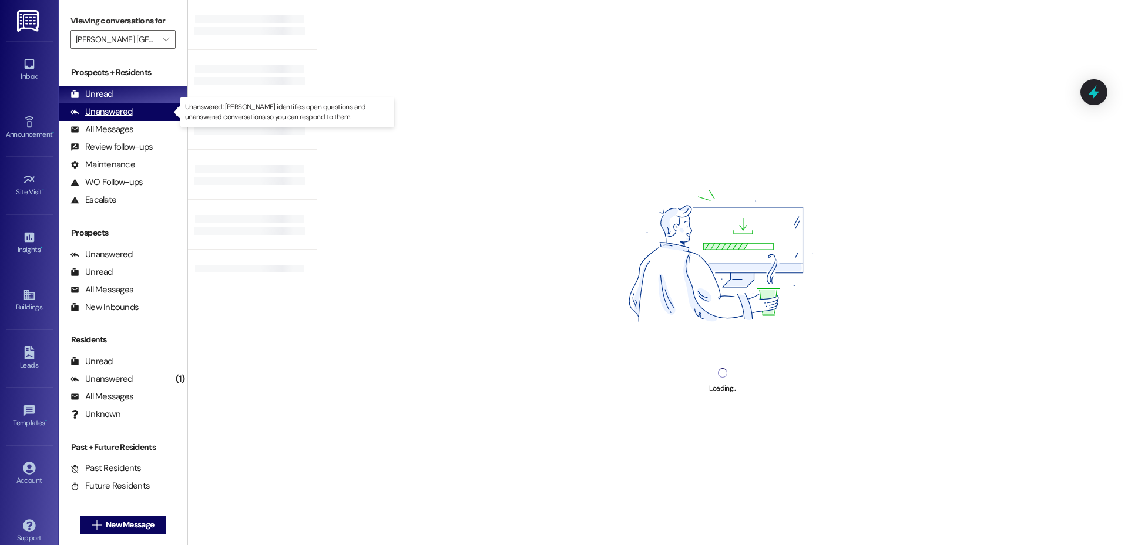
click at [108, 118] on div "Unanswered (1)" at bounding box center [123, 112] width 129 height 18
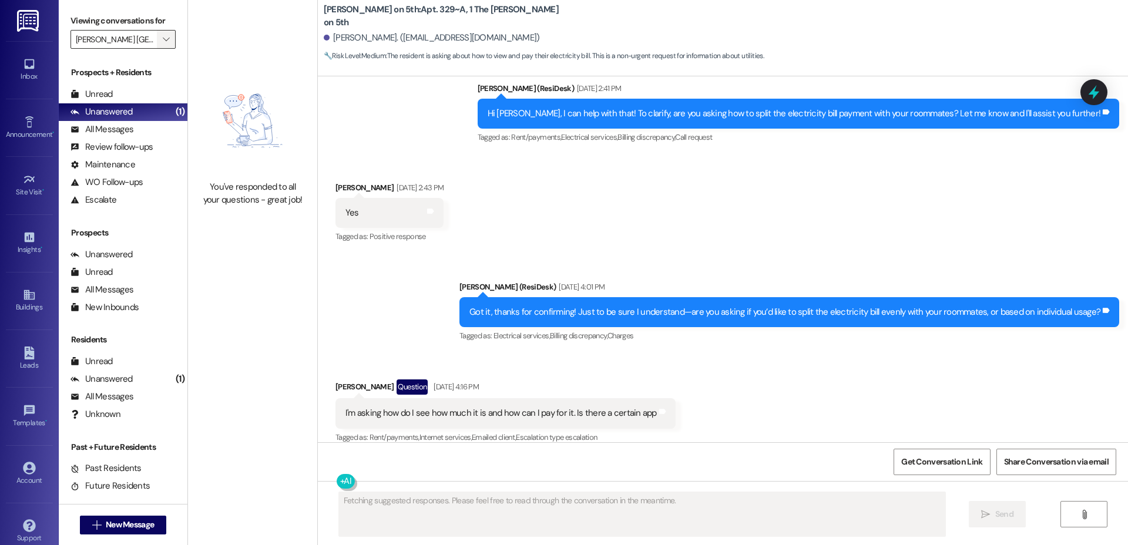
click at [161, 41] on span "" at bounding box center [165, 39] width 11 height 19
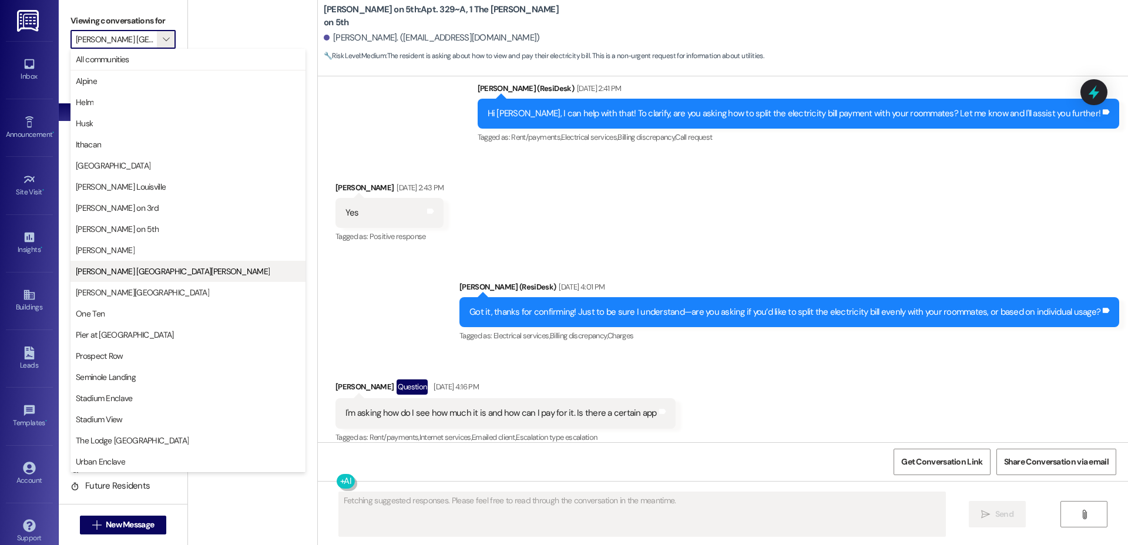
click at [185, 274] on span "[PERSON_NAME] [GEOGRAPHIC_DATA][PERSON_NAME]" at bounding box center [188, 271] width 224 height 12
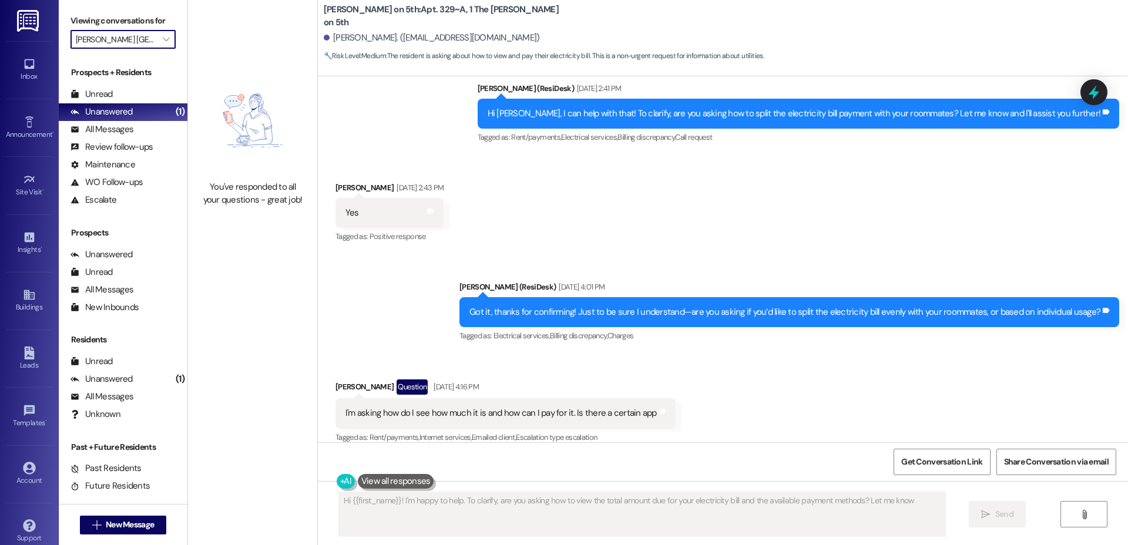
type textarea "Hi {{first_name}}! I'm happy to help. To clarify, are you asking how to view th…"
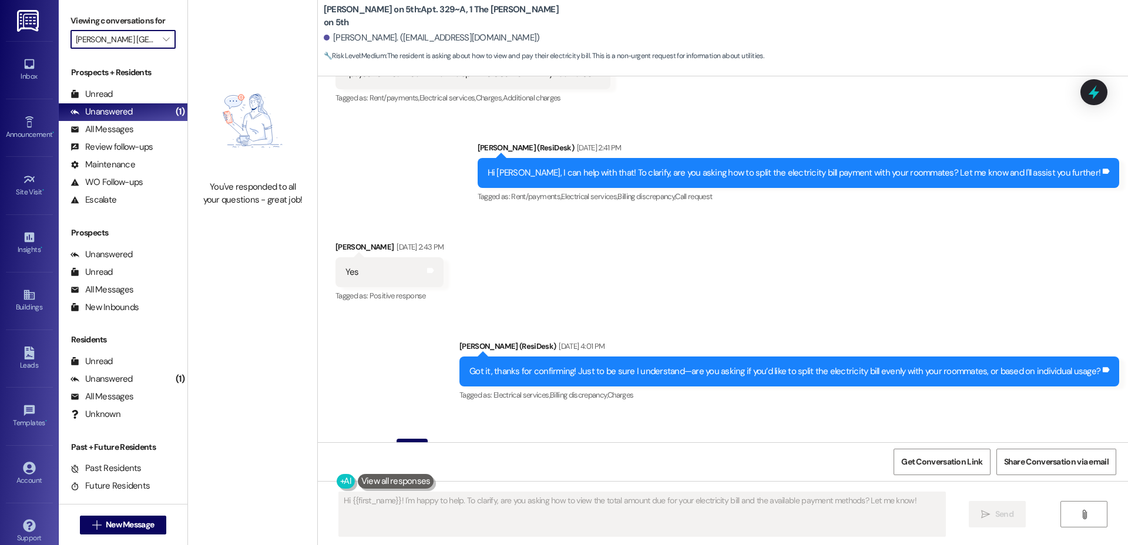
scroll to position [662, 0]
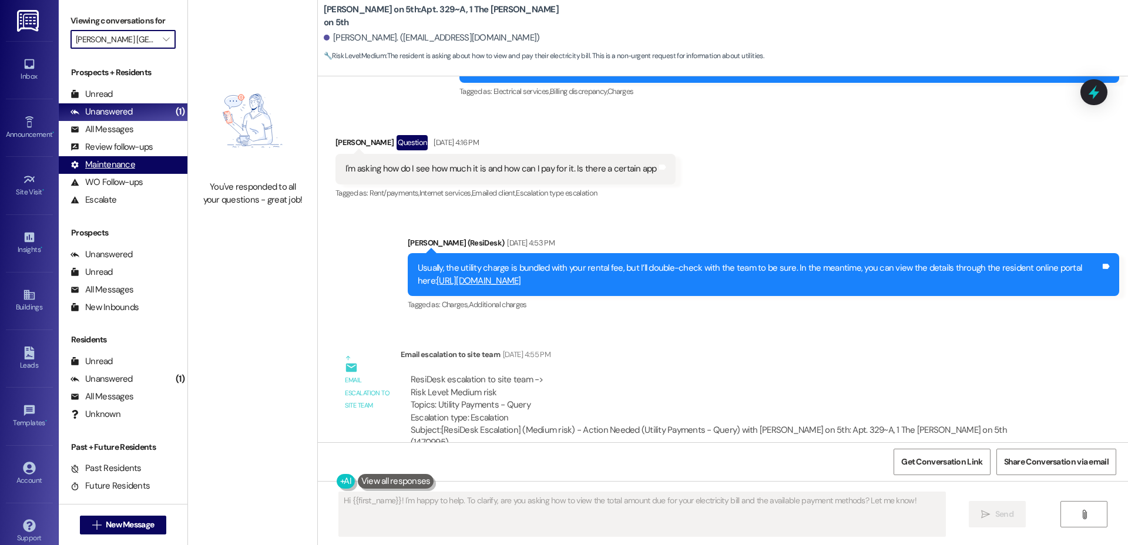
click at [103, 159] on div "Maintenance" at bounding box center [102, 165] width 65 height 12
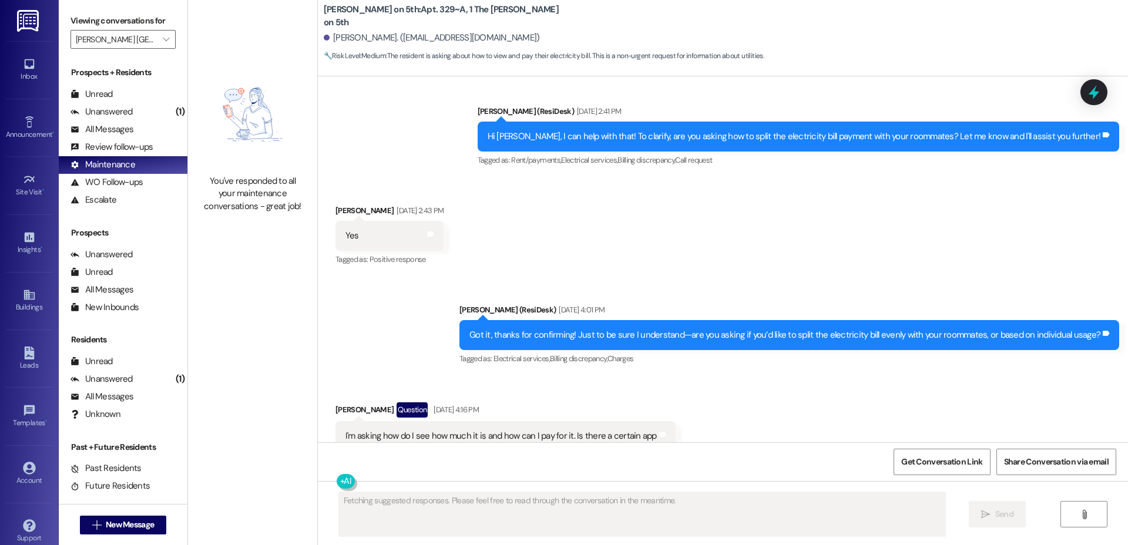
scroll to position [418, 0]
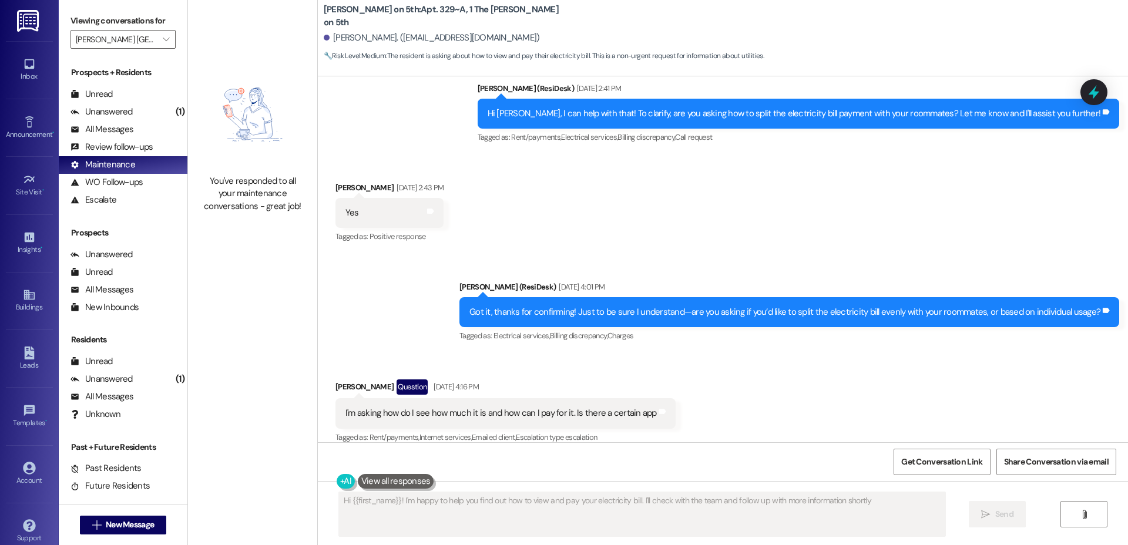
type textarea "Hi {{first_name}}! I'm happy to help you find out how to view and pay your elec…"
click at [32, 466] on icon at bounding box center [29, 468] width 12 height 12
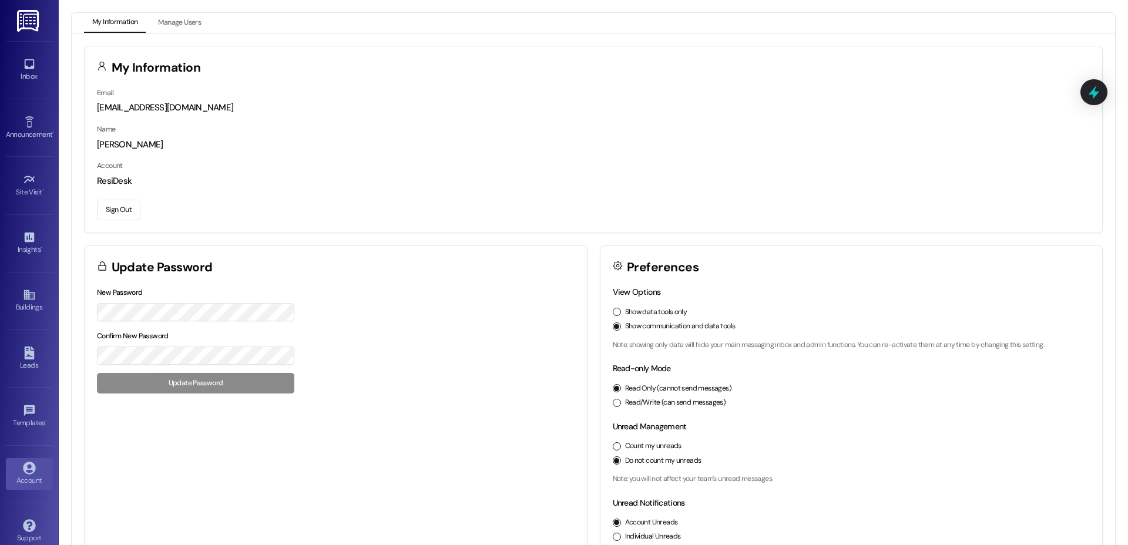
click at [120, 215] on button "Sign Out" at bounding box center [118, 210] width 43 height 21
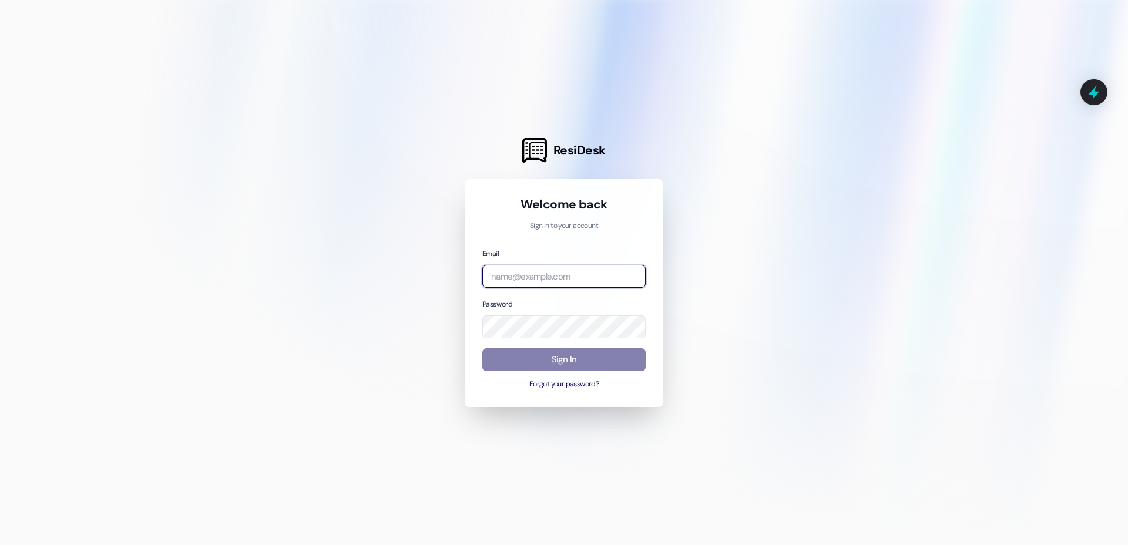
drag, startPoint x: 550, startPoint y: 273, endPoint x: 542, endPoint y: 278, distance: 9.3
click at [549, 274] on input "email" at bounding box center [563, 276] width 163 height 23
type input "[EMAIL_ADDRESS][DOMAIN_NAME]"
